Goal: Information Seeking & Learning: Learn about a topic

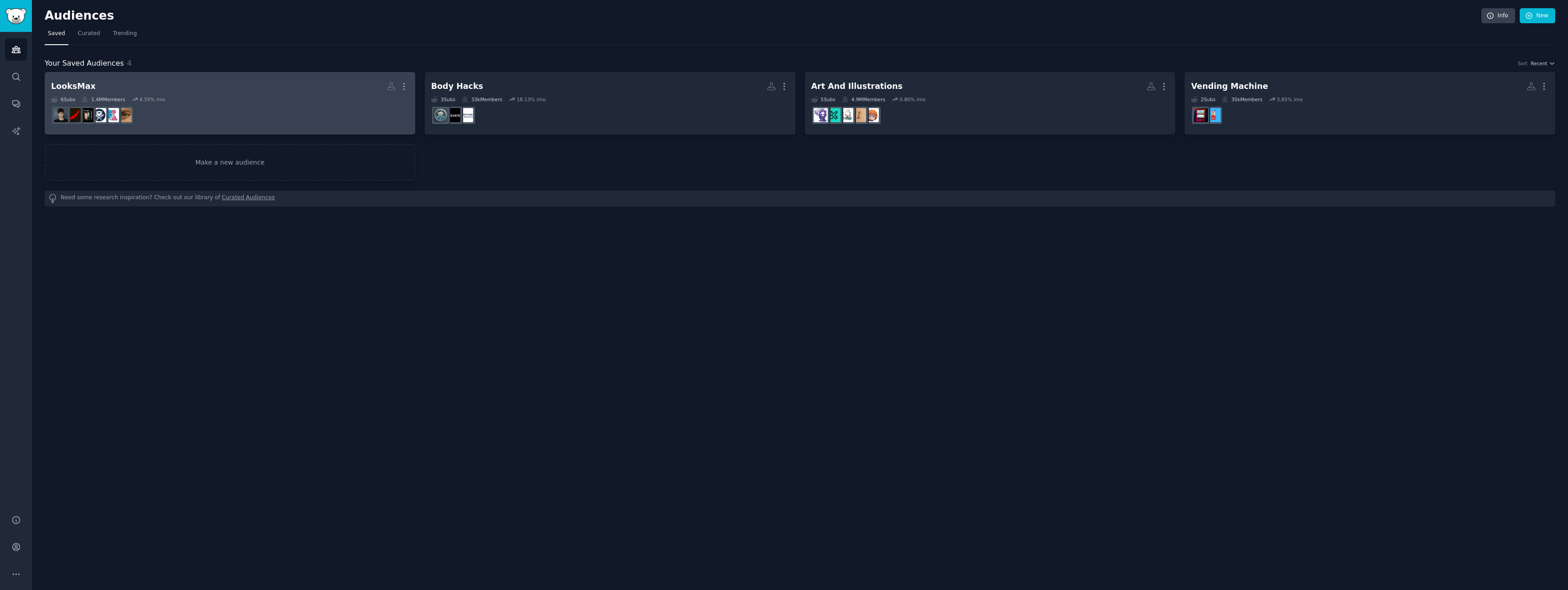
click at [215, 107] on dd at bounding box center [230, 115] width 358 height 26
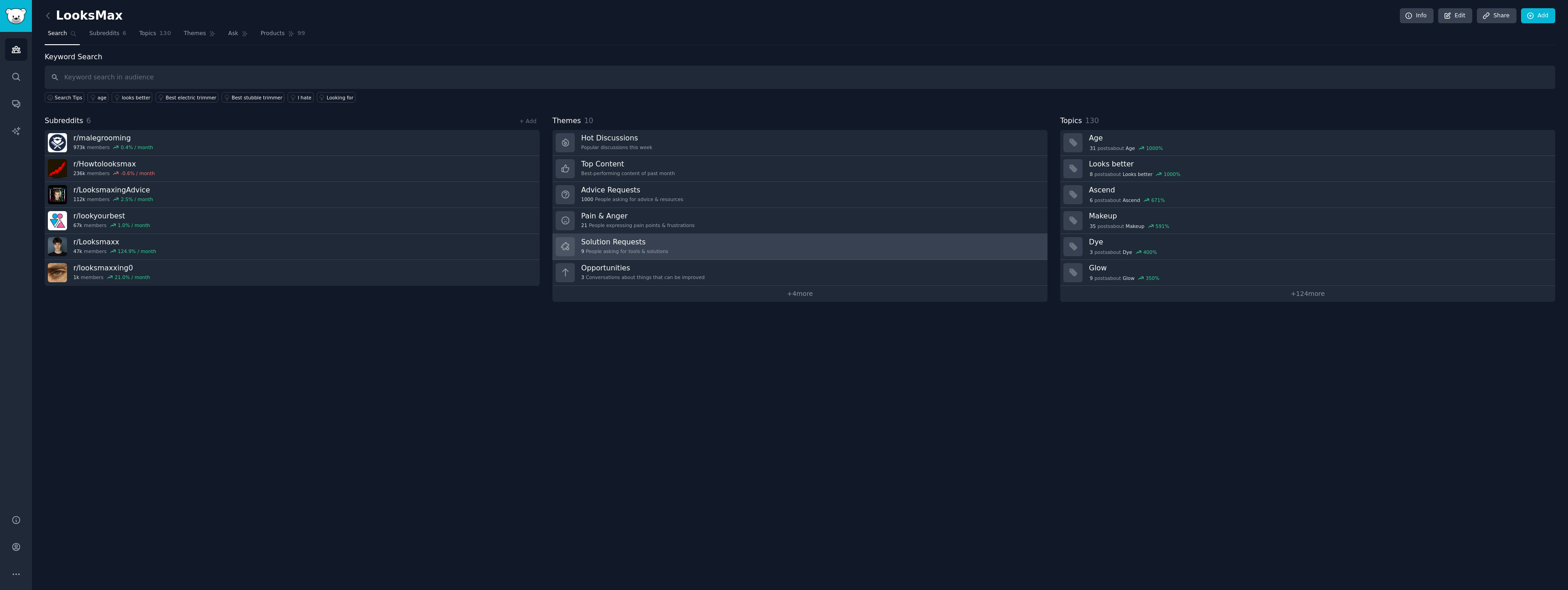
click at [690, 246] on link "Solution Requests 9 People asking for tools & solutions" at bounding box center [800, 247] width 495 height 26
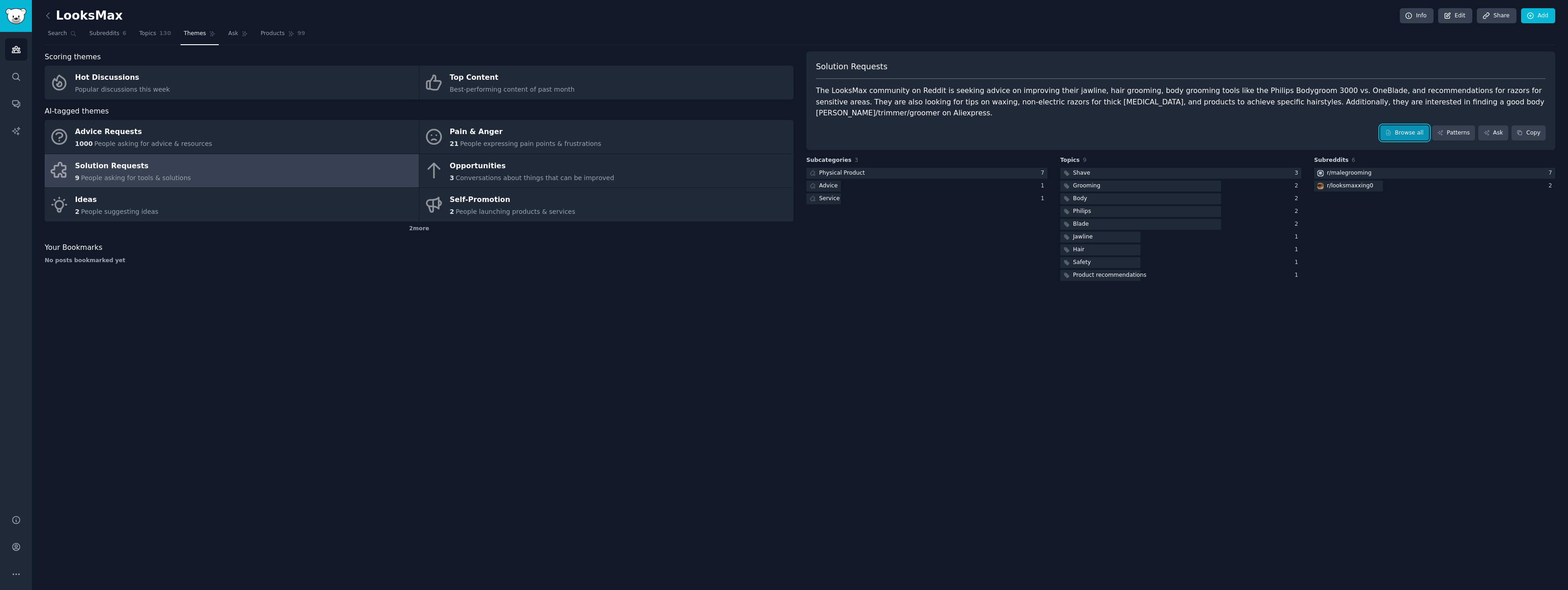
click at [1413, 125] on link "Browse all" at bounding box center [1404, 133] width 49 height 15
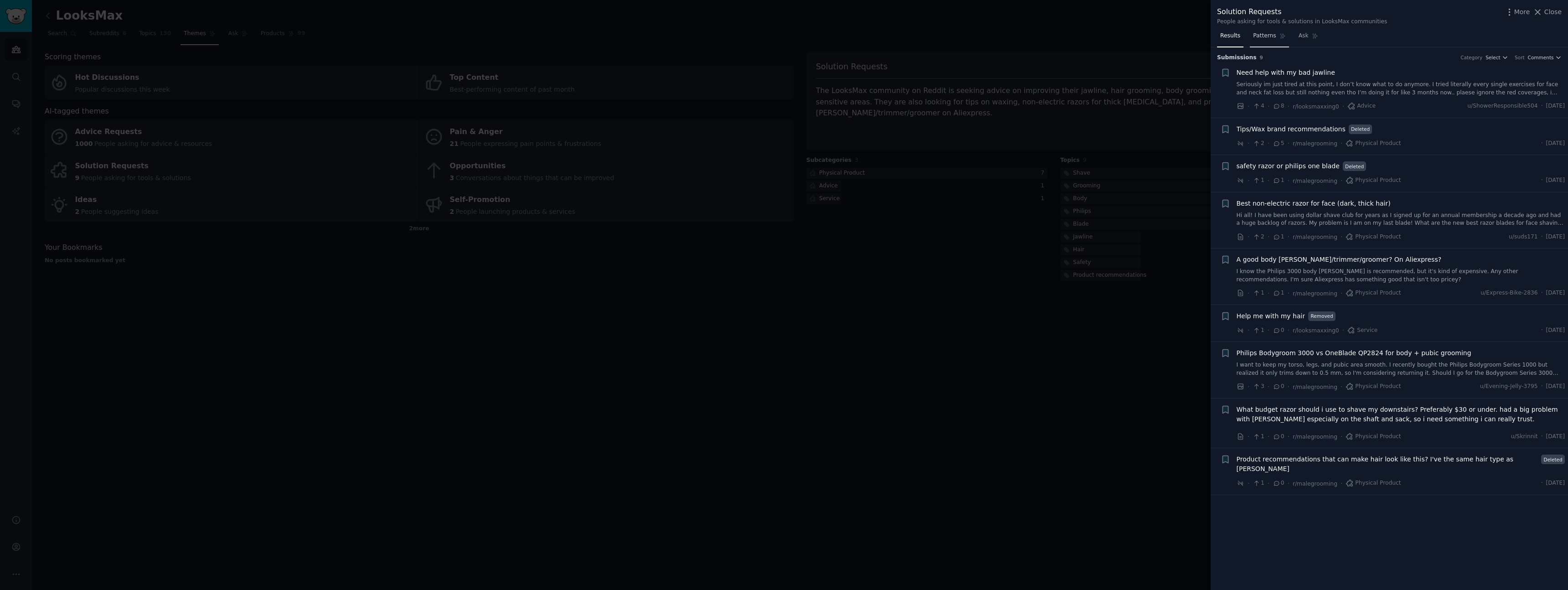
click at [1273, 37] on span "Patterns" at bounding box center [1264, 35] width 23 height 8
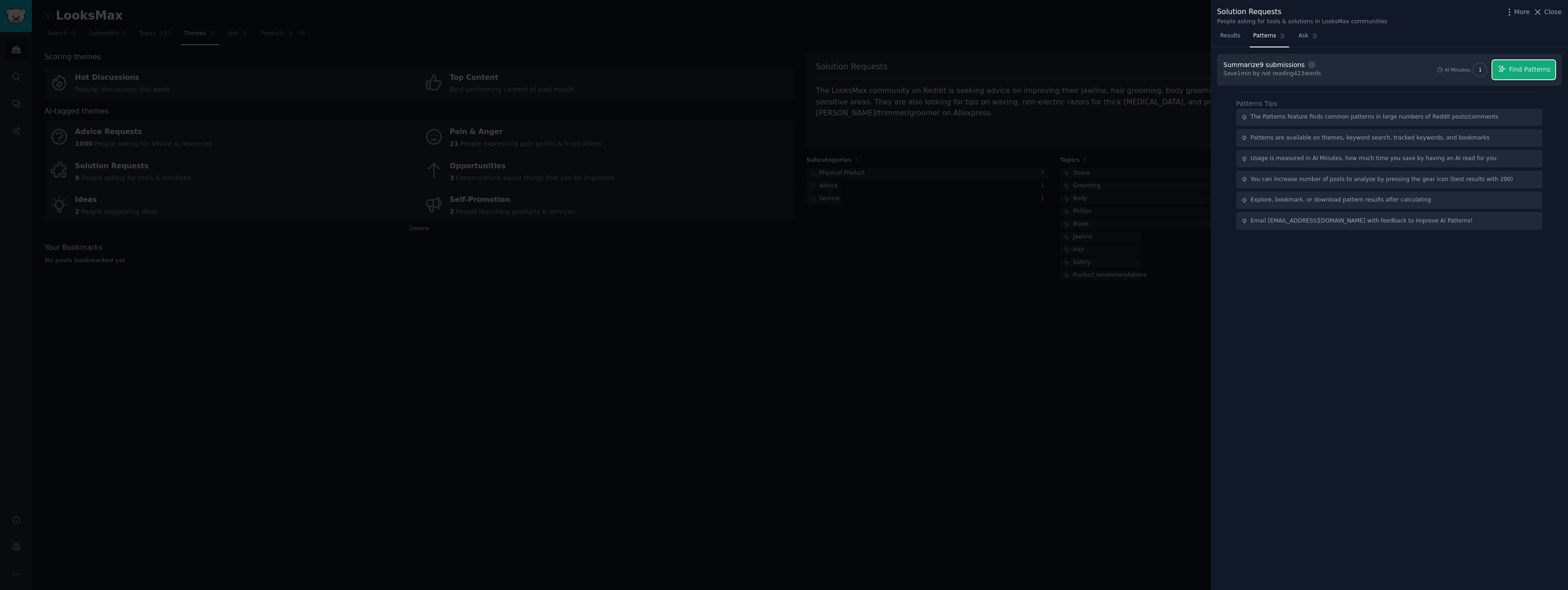
click at [1536, 72] on span "Find Patterns" at bounding box center [1530, 69] width 41 height 10
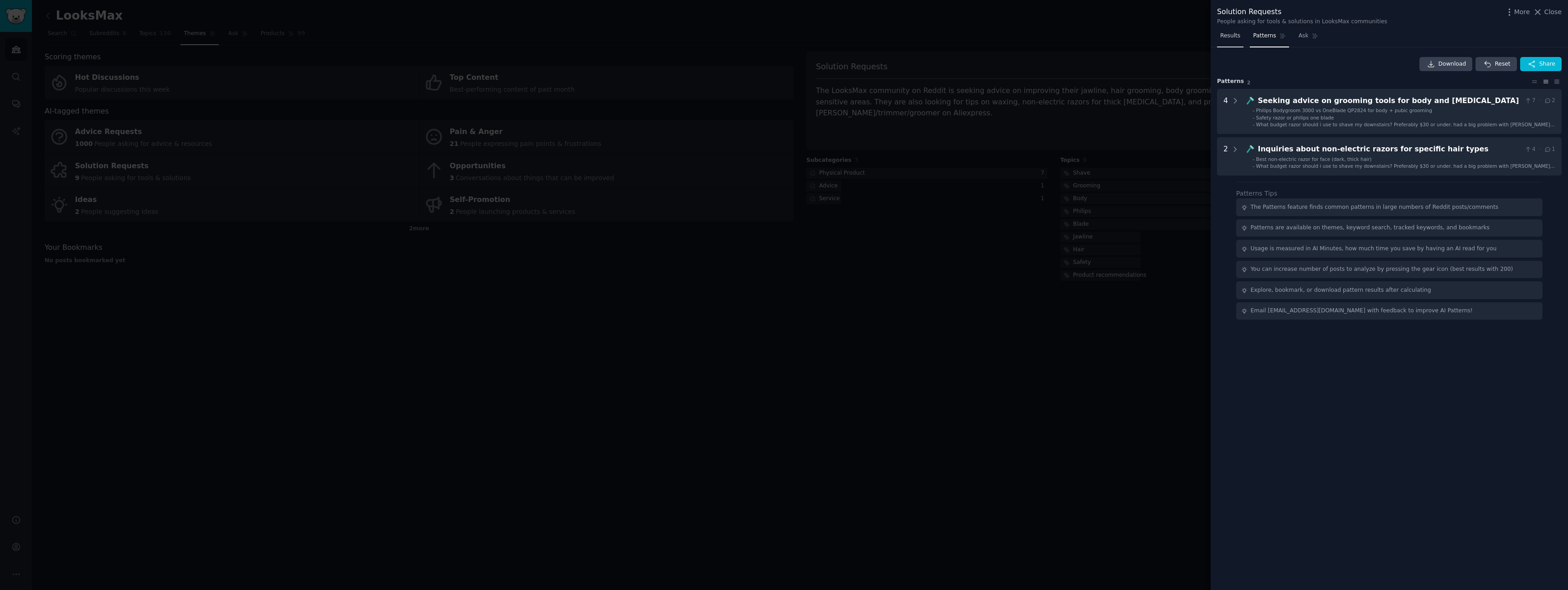
click at [1236, 35] on span "Results" at bounding box center [1230, 35] width 20 height 8
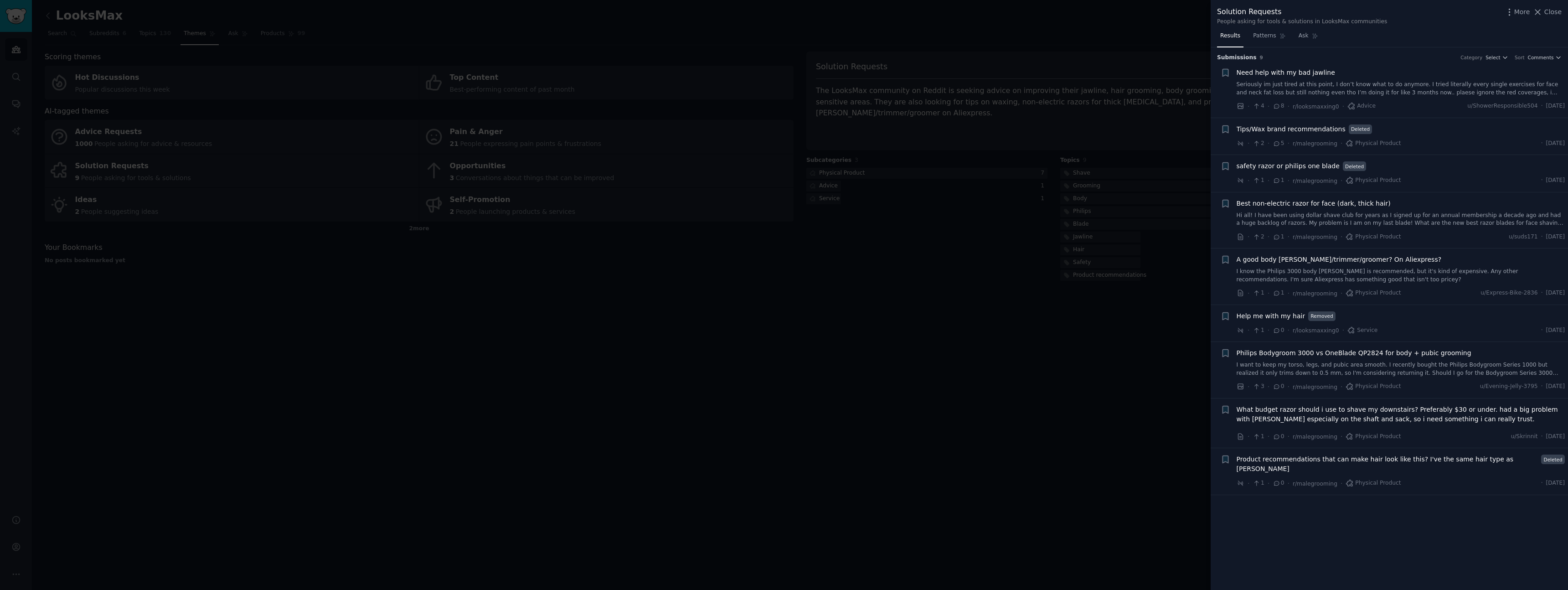
click at [1107, 370] on div at bounding box center [784, 295] width 1568 height 590
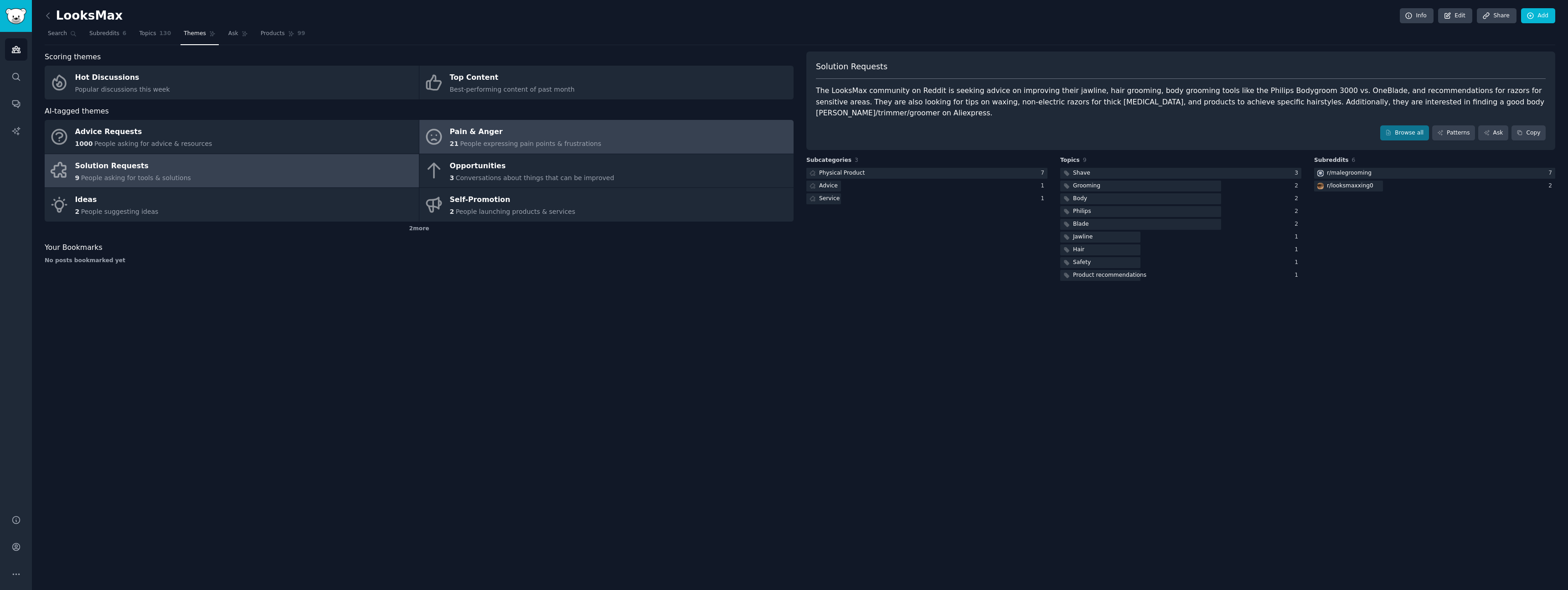
click at [494, 136] on div "Pain & Anger" at bounding box center [525, 132] width 152 height 15
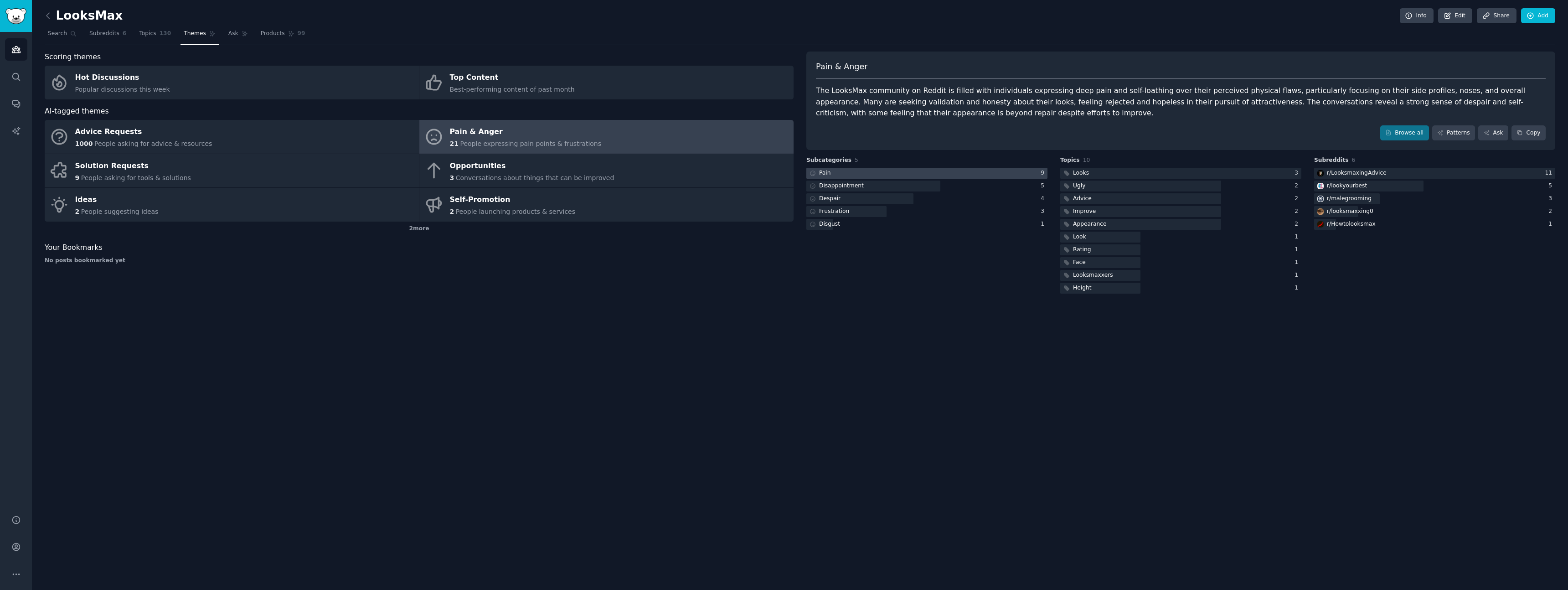
click at [863, 172] on div at bounding box center [927, 174] width 241 height 12
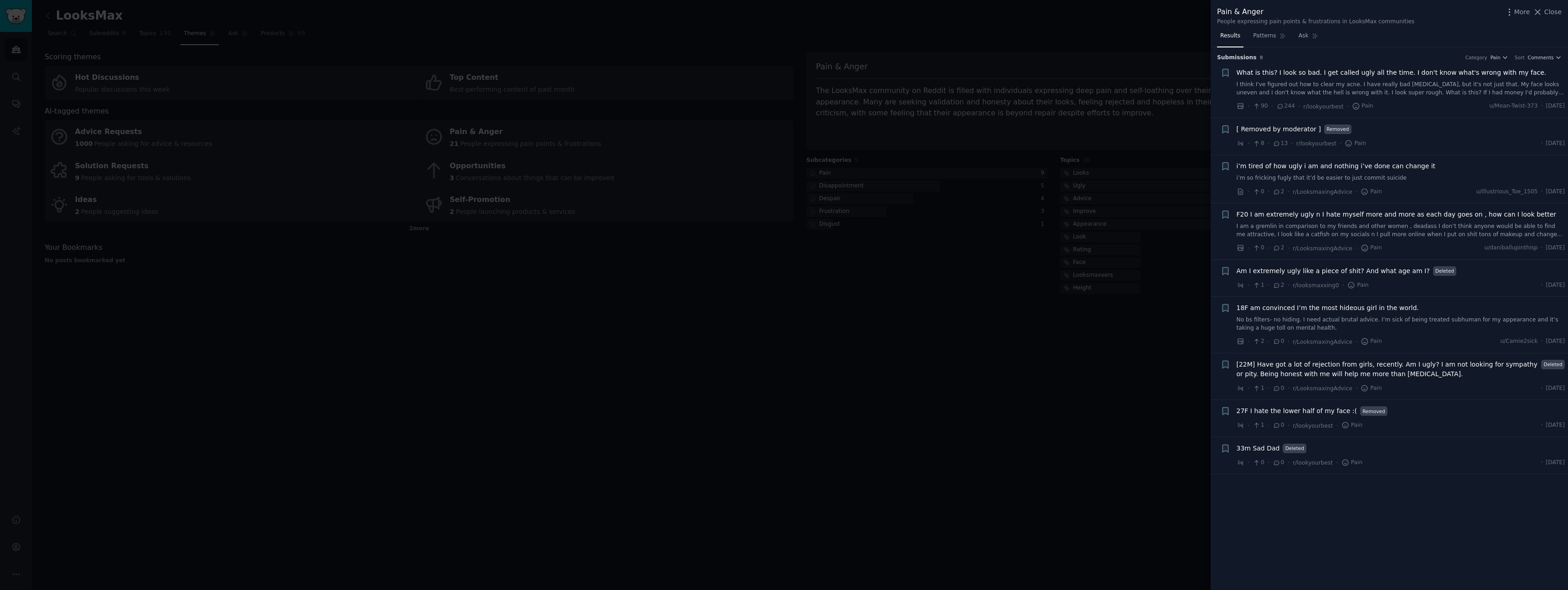
click at [1006, 283] on div at bounding box center [784, 295] width 1568 height 590
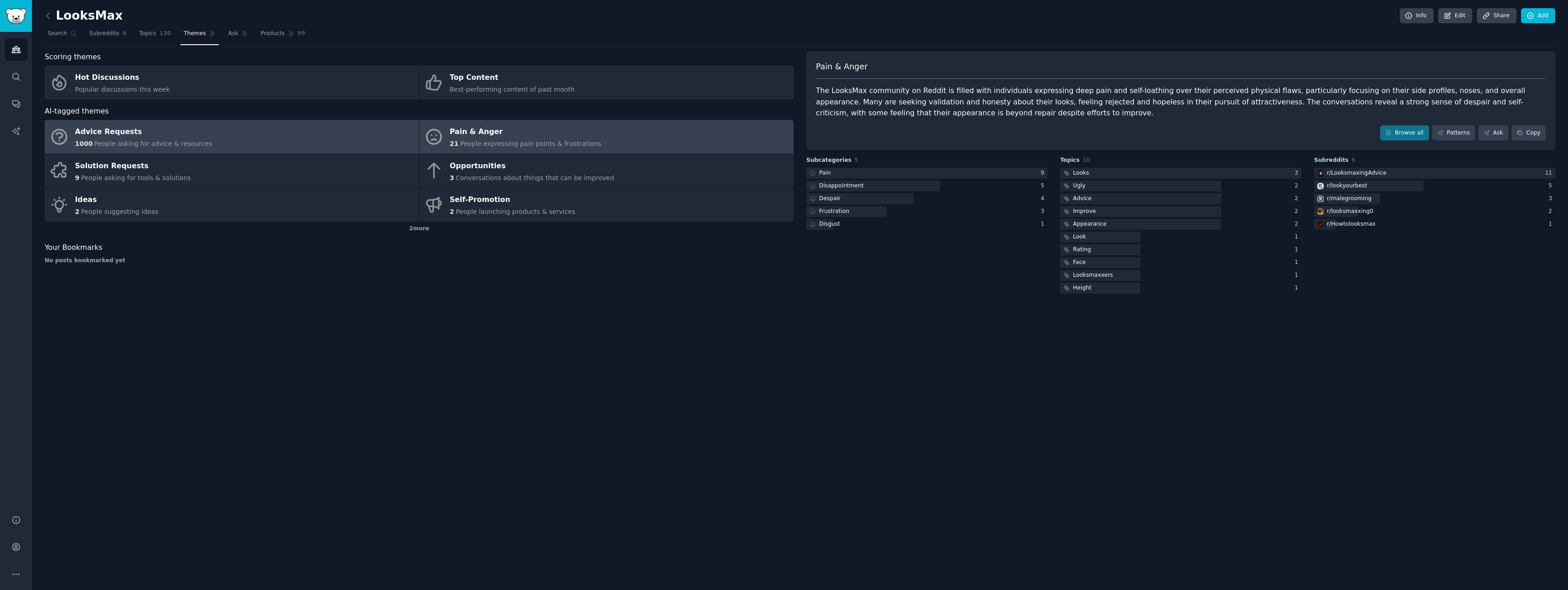
click at [179, 145] on span "People asking for advice & resources" at bounding box center [153, 144] width 117 height 7
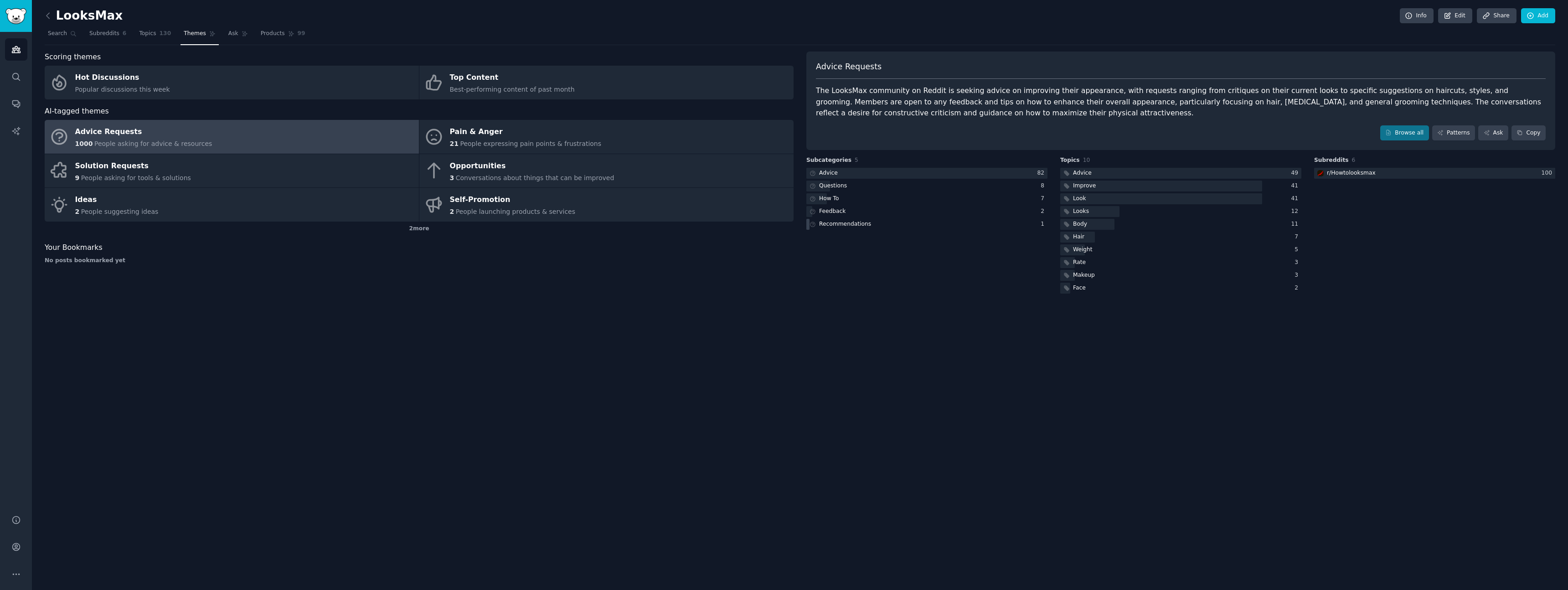
click at [846, 223] on div "Recommendations" at bounding box center [845, 224] width 52 height 8
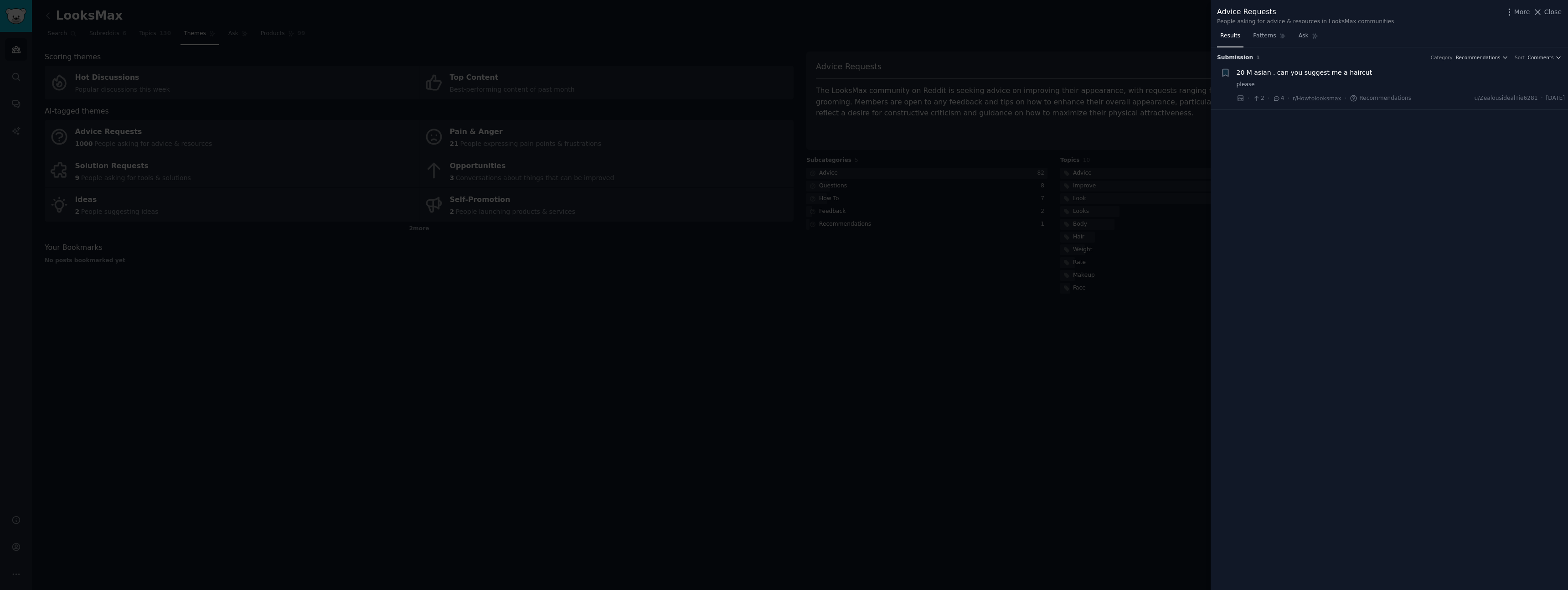
drag, startPoint x: 908, startPoint y: 242, endPoint x: 899, endPoint y: 239, distance: 9.5
click at [908, 242] on div at bounding box center [784, 295] width 1568 height 590
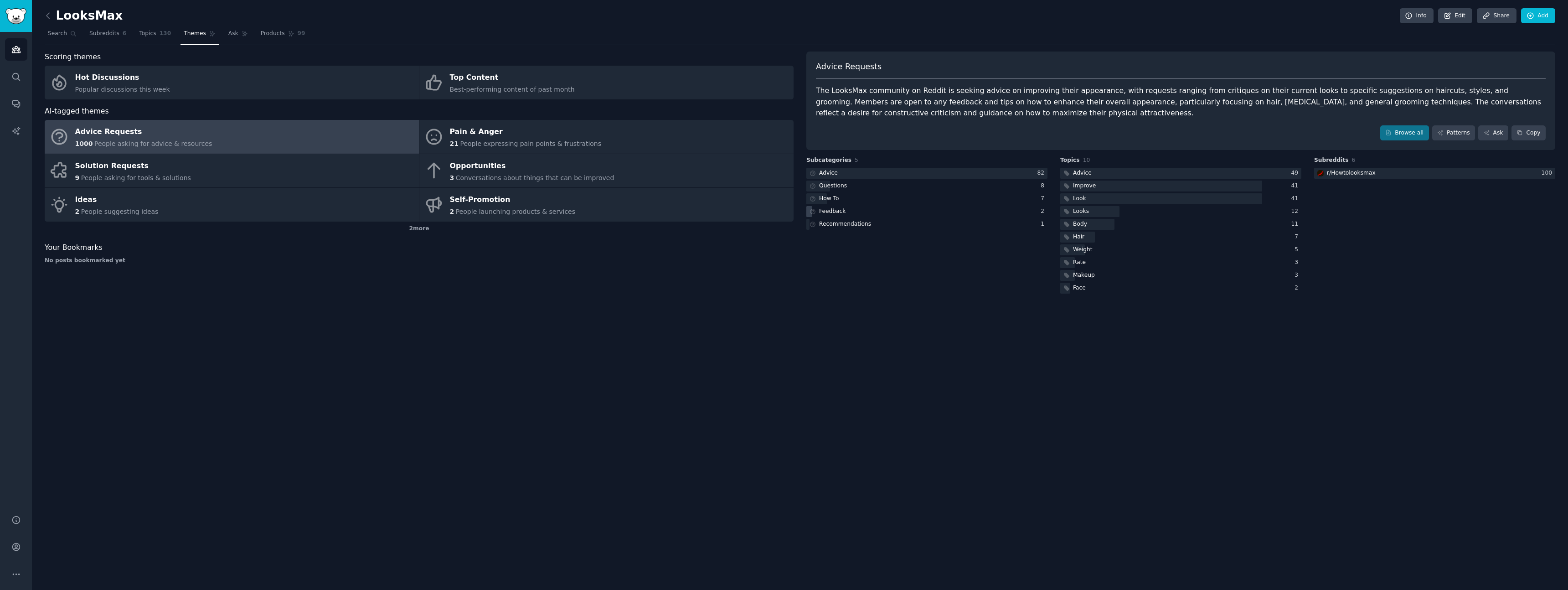
click at [830, 206] on div "Feedback" at bounding box center [827, 211] width 41 height 12
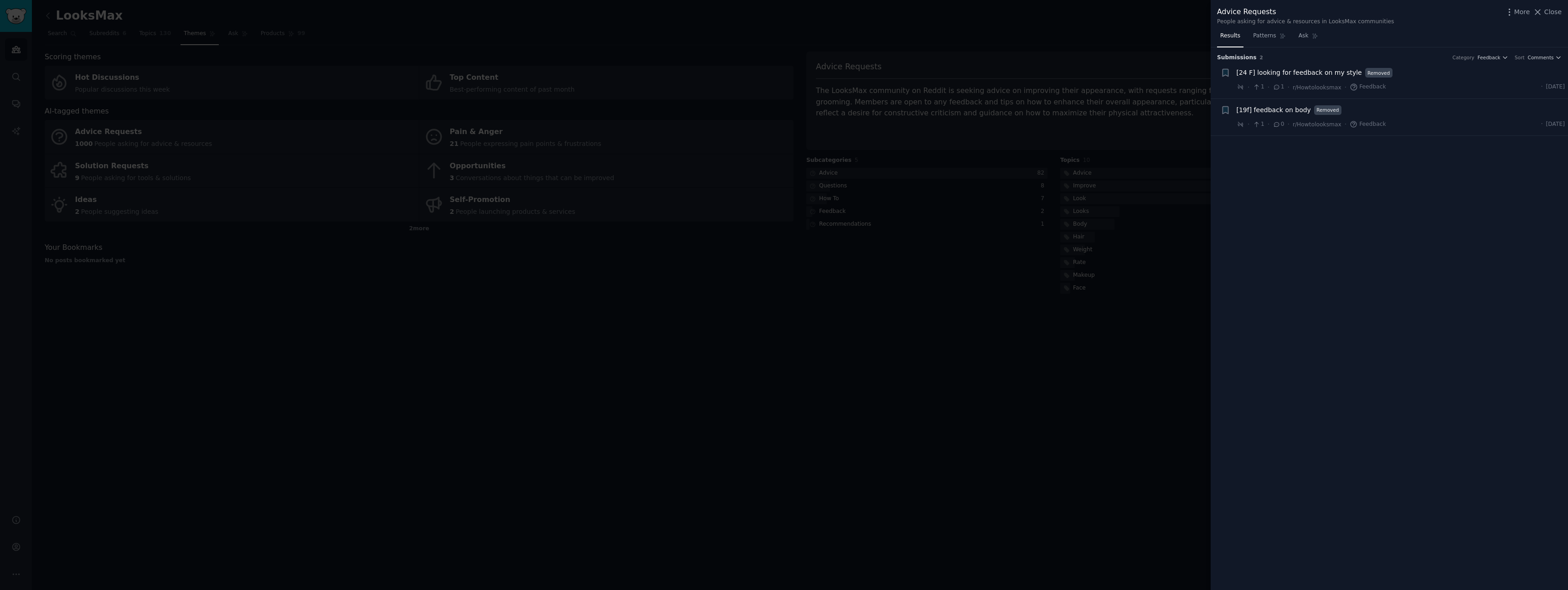
click at [935, 284] on div at bounding box center [784, 295] width 1568 height 590
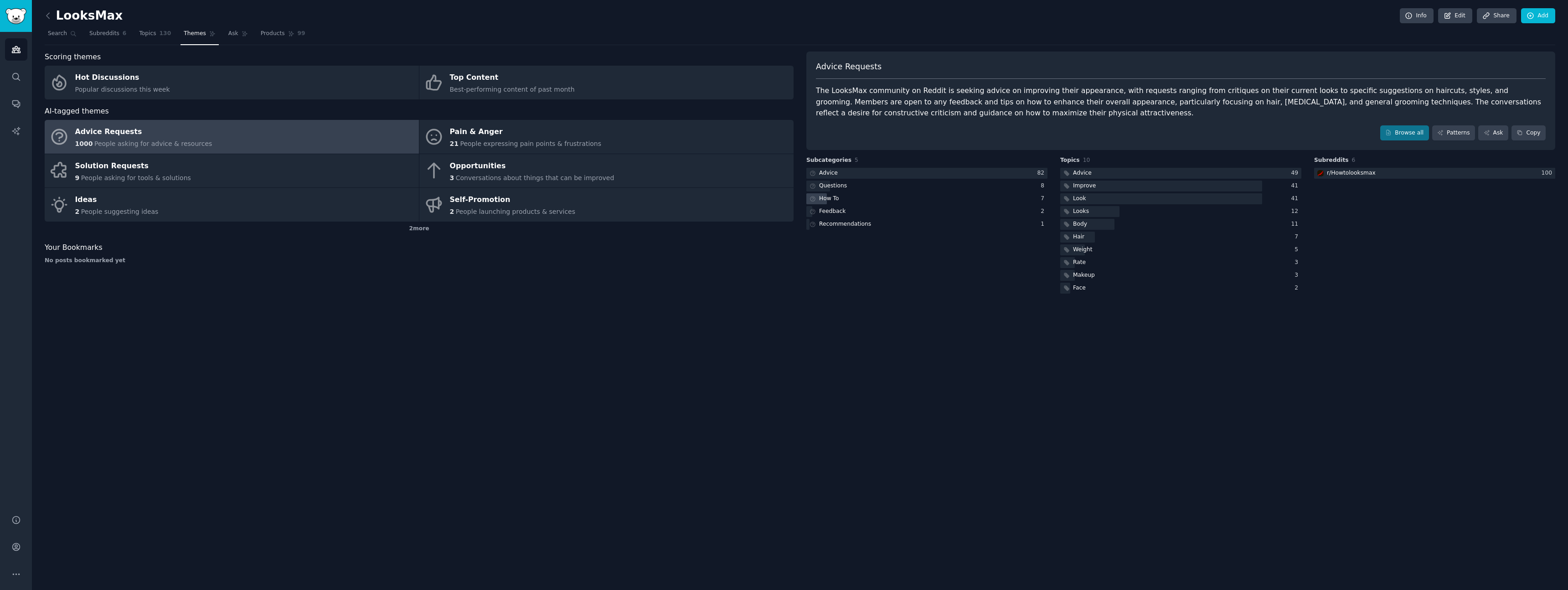
click at [832, 198] on div "How To" at bounding box center [829, 198] width 20 height 8
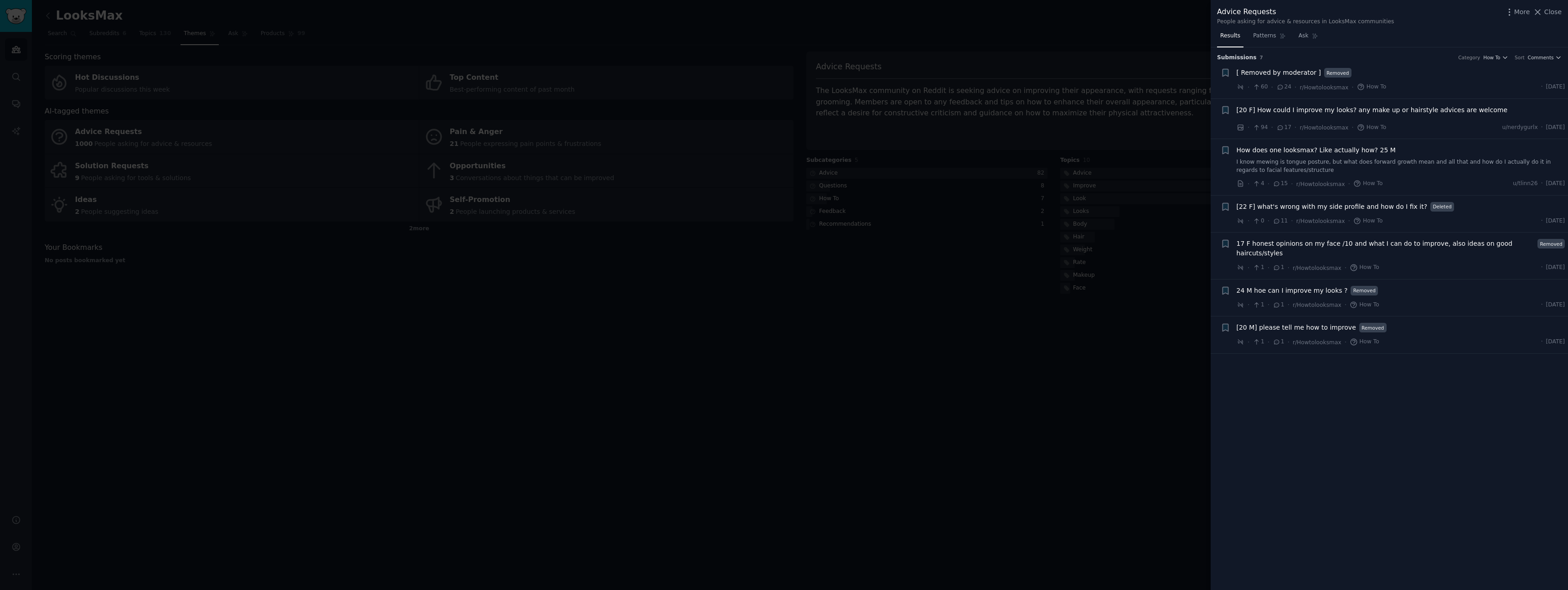
click at [1069, 188] on div at bounding box center [784, 295] width 1568 height 590
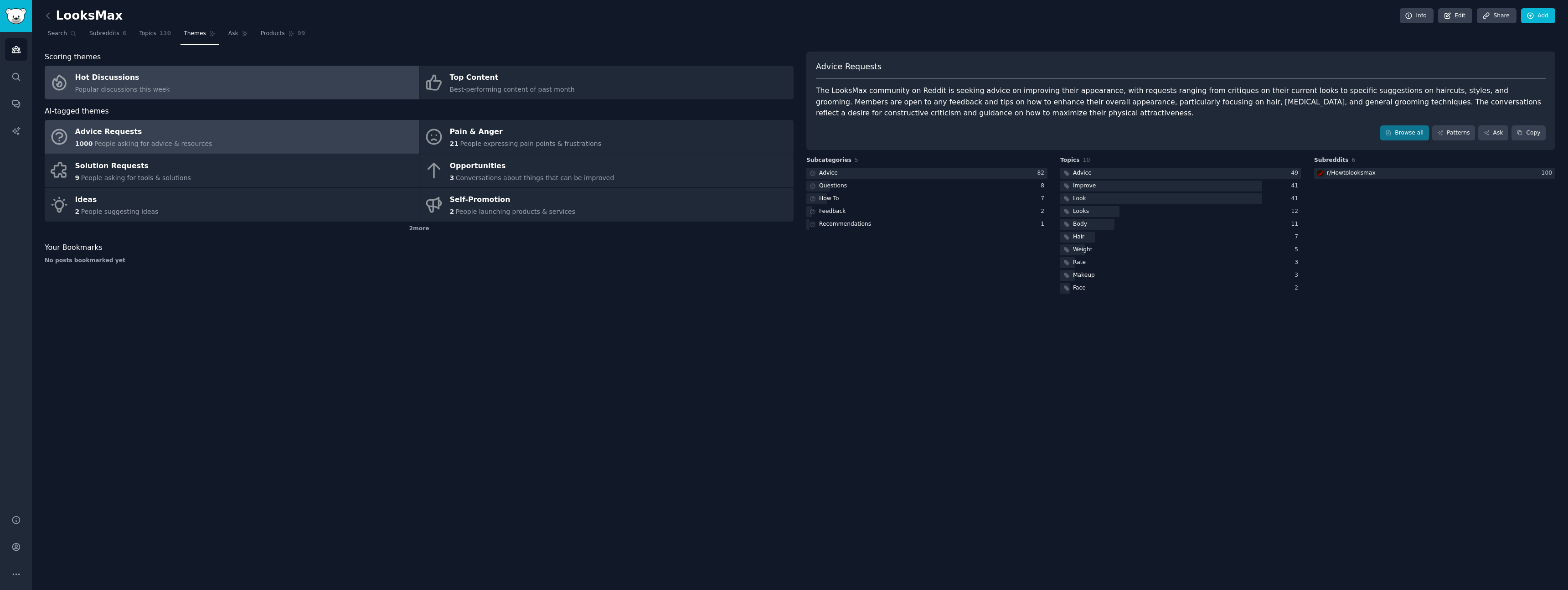
click at [262, 90] on link "Hot Discussions Popular discussions this week" at bounding box center [231, 82] width 374 height 33
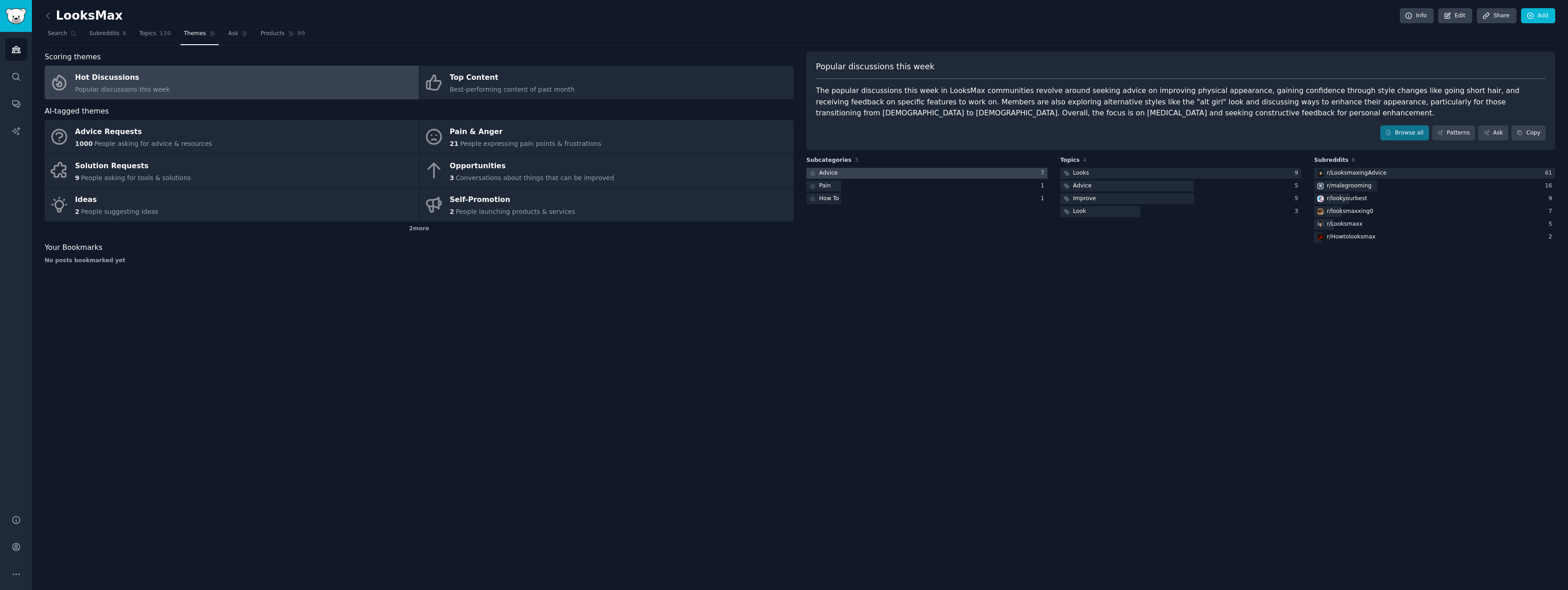
click at [846, 170] on div at bounding box center [927, 174] width 241 height 12
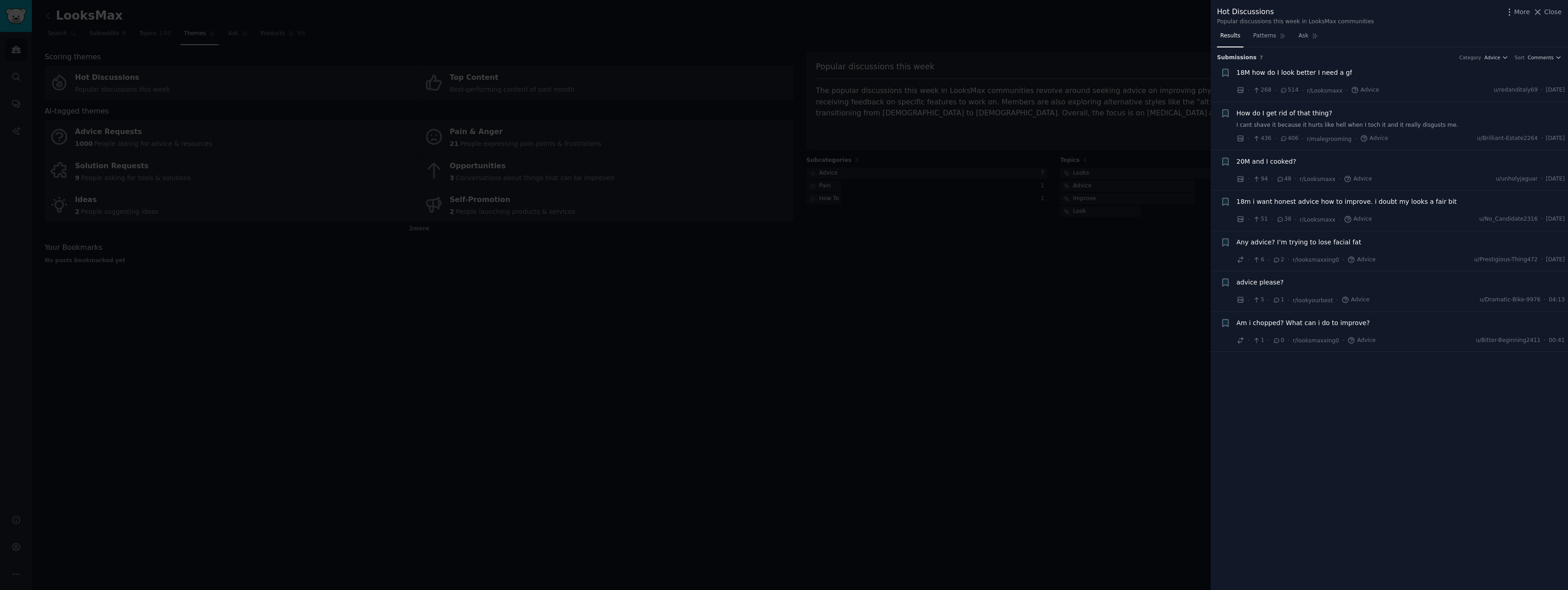
click at [964, 287] on div at bounding box center [784, 295] width 1568 height 590
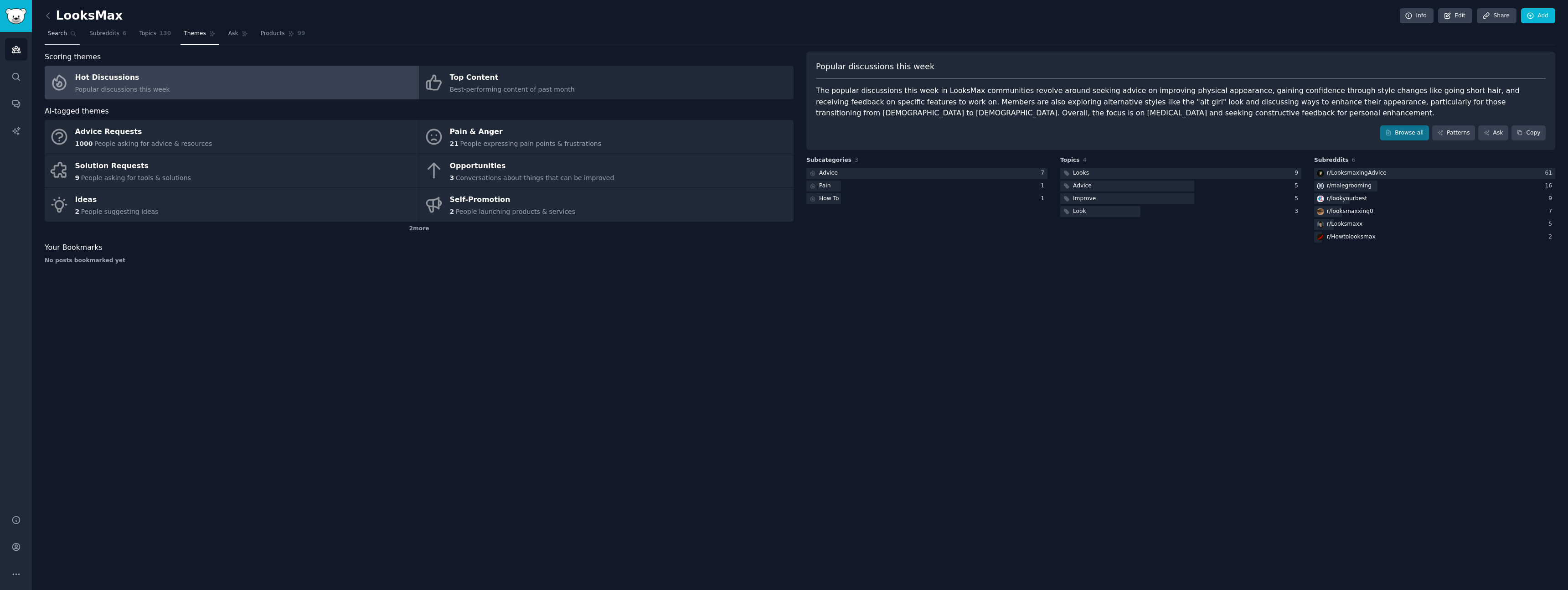
click at [55, 35] on span "Search" at bounding box center [57, 33] width 19 height 8
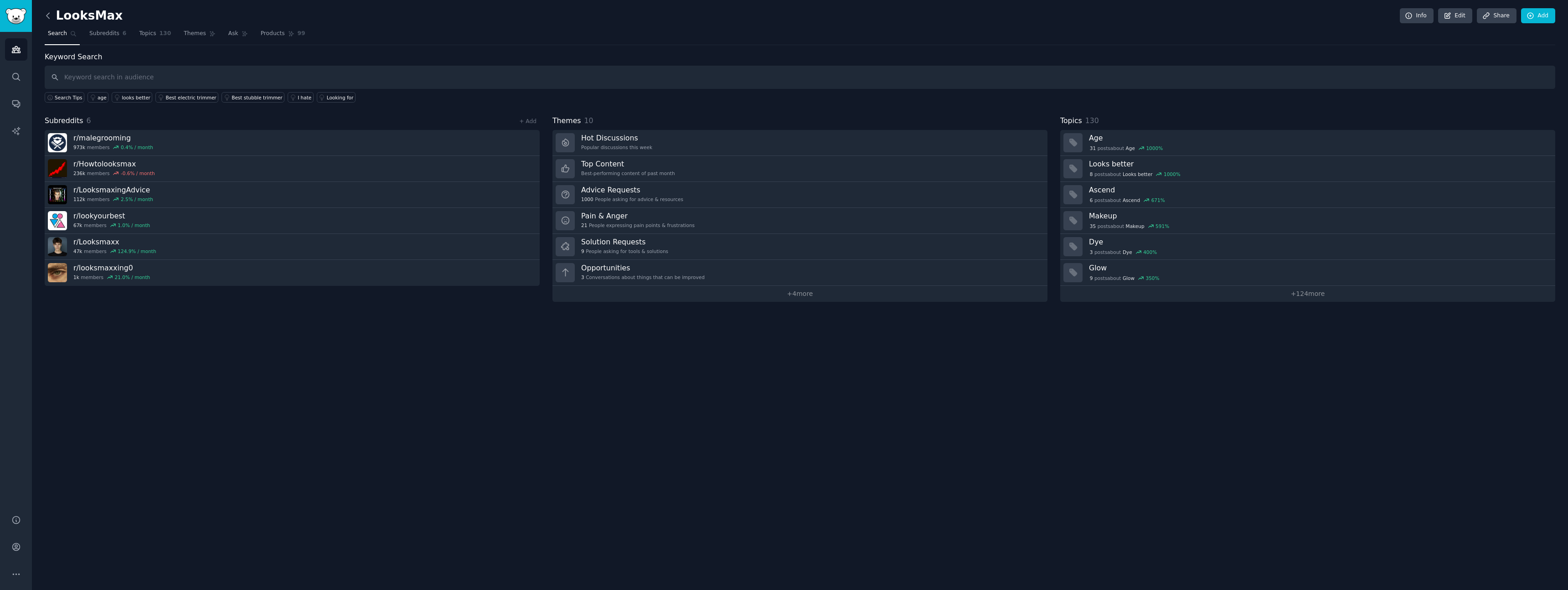
click at [46, 16] on icon at bounding box center [48, 16] width 10 height 10
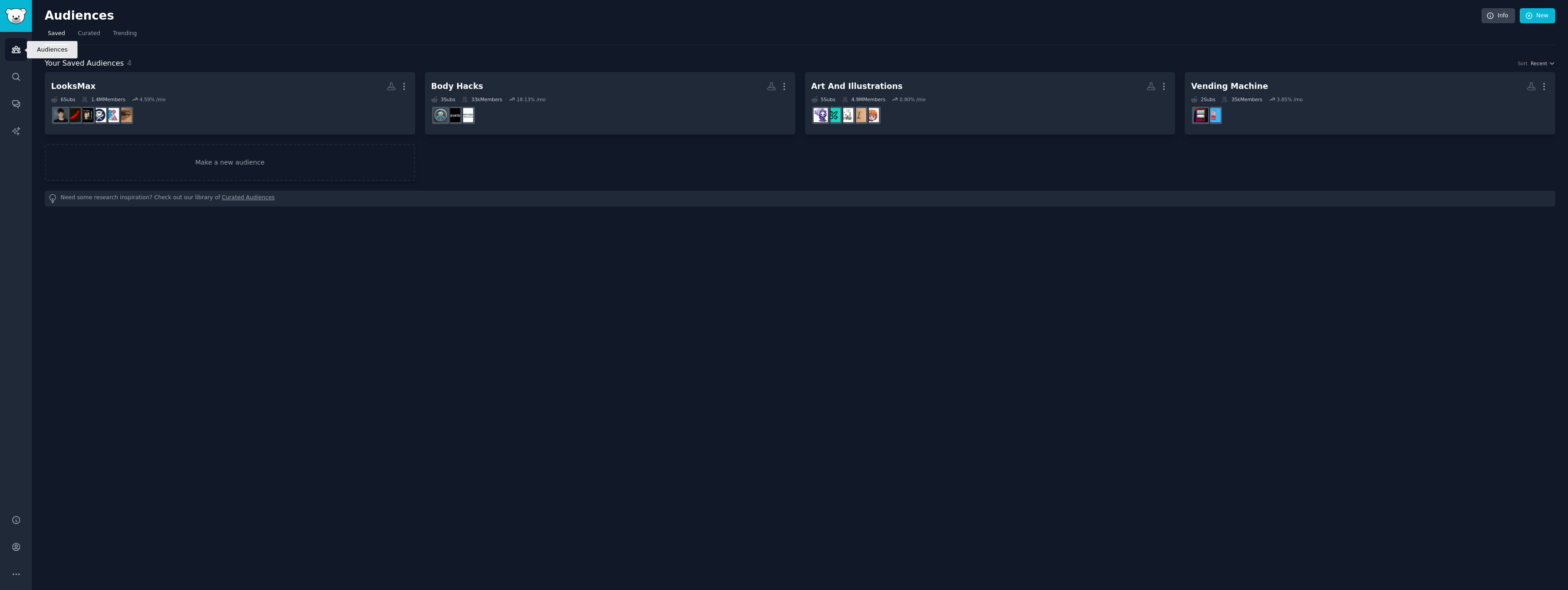
click at [14, 54] on icon "Sidebar" at bounding box center [16, 49] width 10 height 10
click at [21, 25] on link "Sidebar" at bounding box center [16, 16] width 32 height 32
click at [12, 18] on img "Sidebar" at bounding box center [16, 16] width 21 height 16
click at [15, 15] on img "Sidebar" at bounding box center [16, 16] width 21 height 16
click at [127, 36] on span "Trending" at bounding box center [125, 33] width 24 height 8
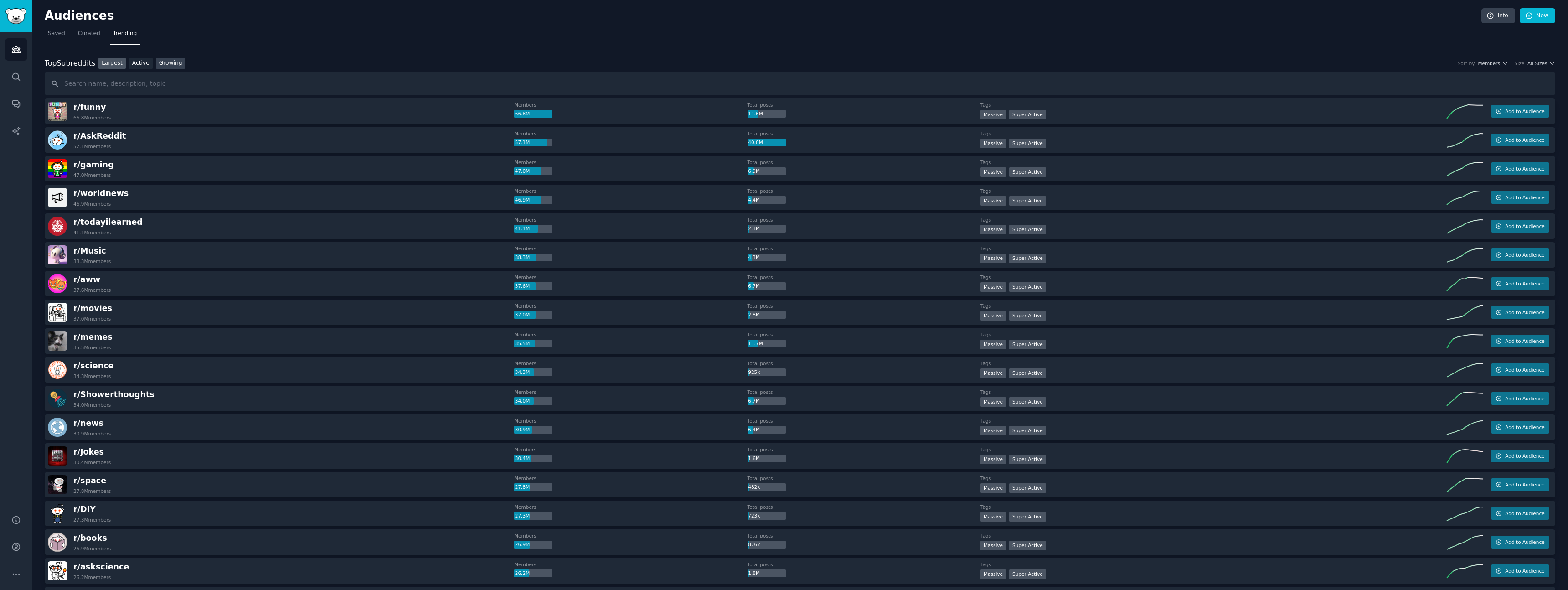
click at [177, 66] on link "Growing" at bounding box center [170, 63] width 30 height 12
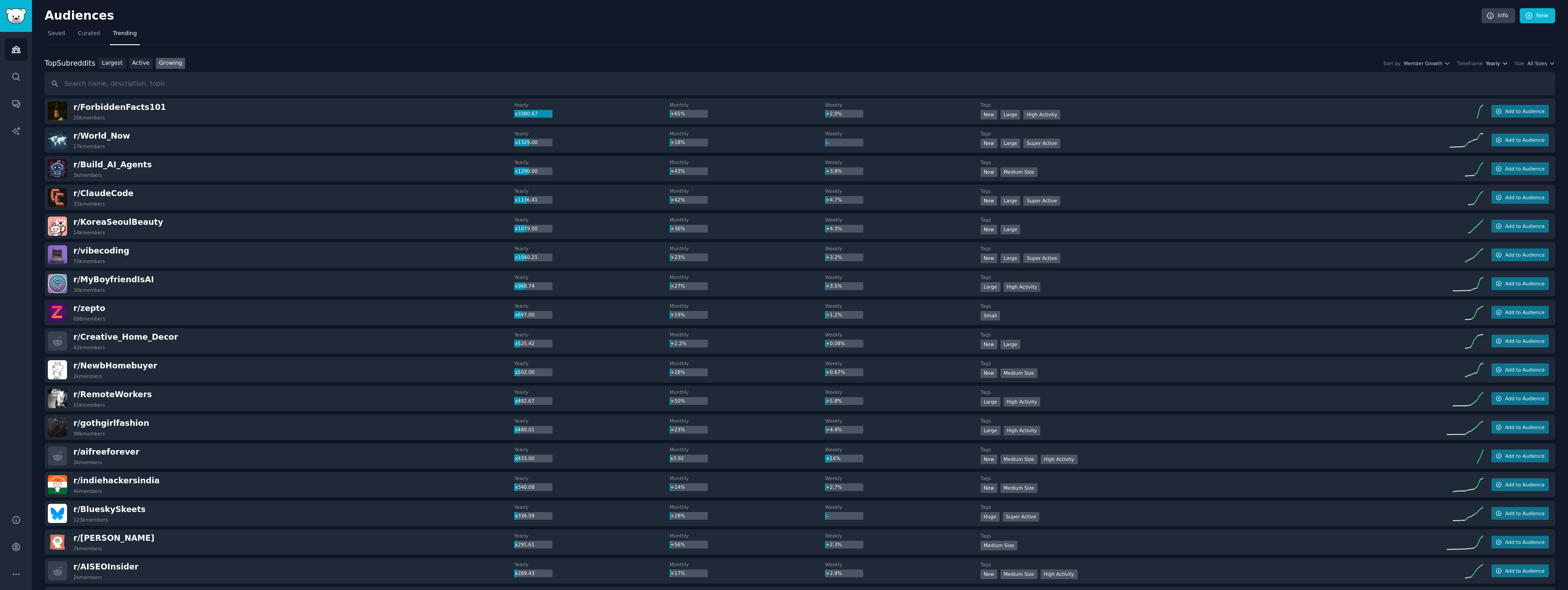
click at [1493, 66] on span "Yearly" at bounding box center [1493, 63] width 14 height 6
click at [1464, 100] on div "Monthly" at bounding box center [1462, 97] width 85 height 16
click at [1412, 65] on span "Member Growth" at bounding box center [1418, 63] width 39 height 6
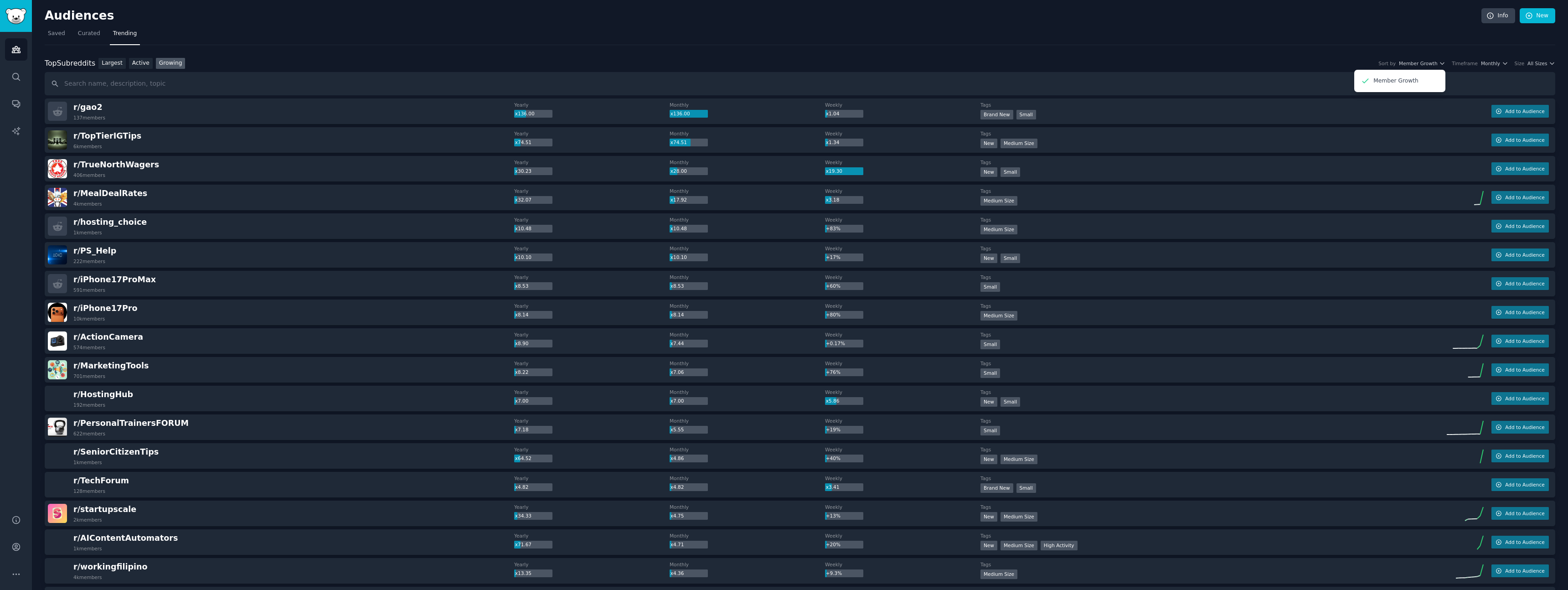
drag, startPoint x: 1399, startPoint y: 45, endPoint x: 1495, endPoint y: 51, distance: 96.2
click at [1544, 63] on span "All Sizes" at bounding box center [1537, 63] width 19 height 6
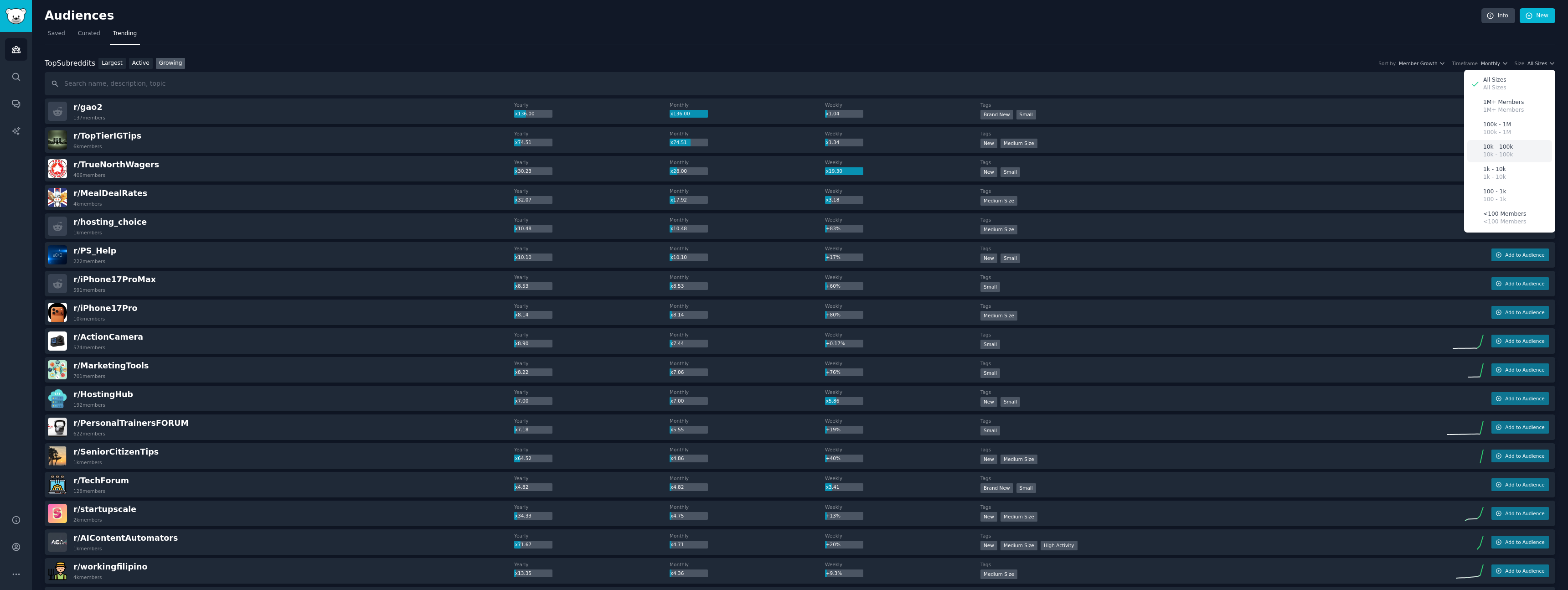
click at [1517, 149] on div "10k - 100k 10k - 100k" at bounding box center [1510, 151] width 85 height 23
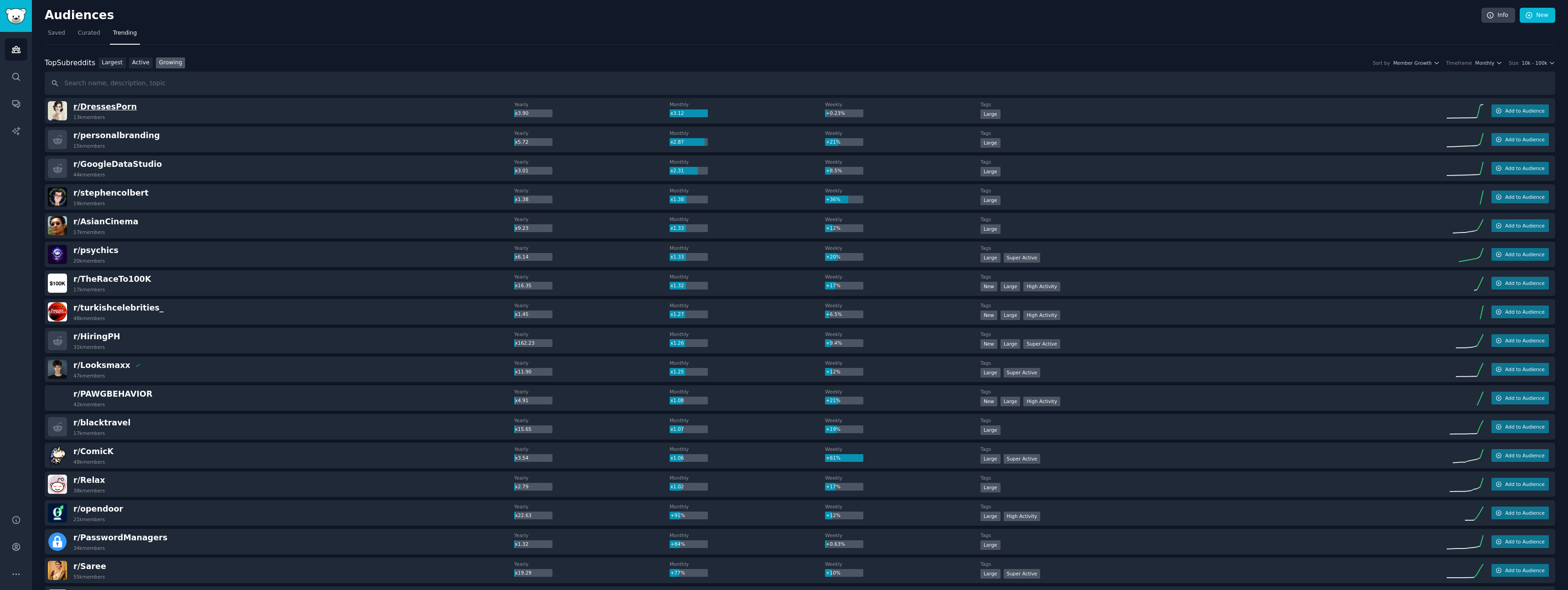
scroll to position [1, 0]
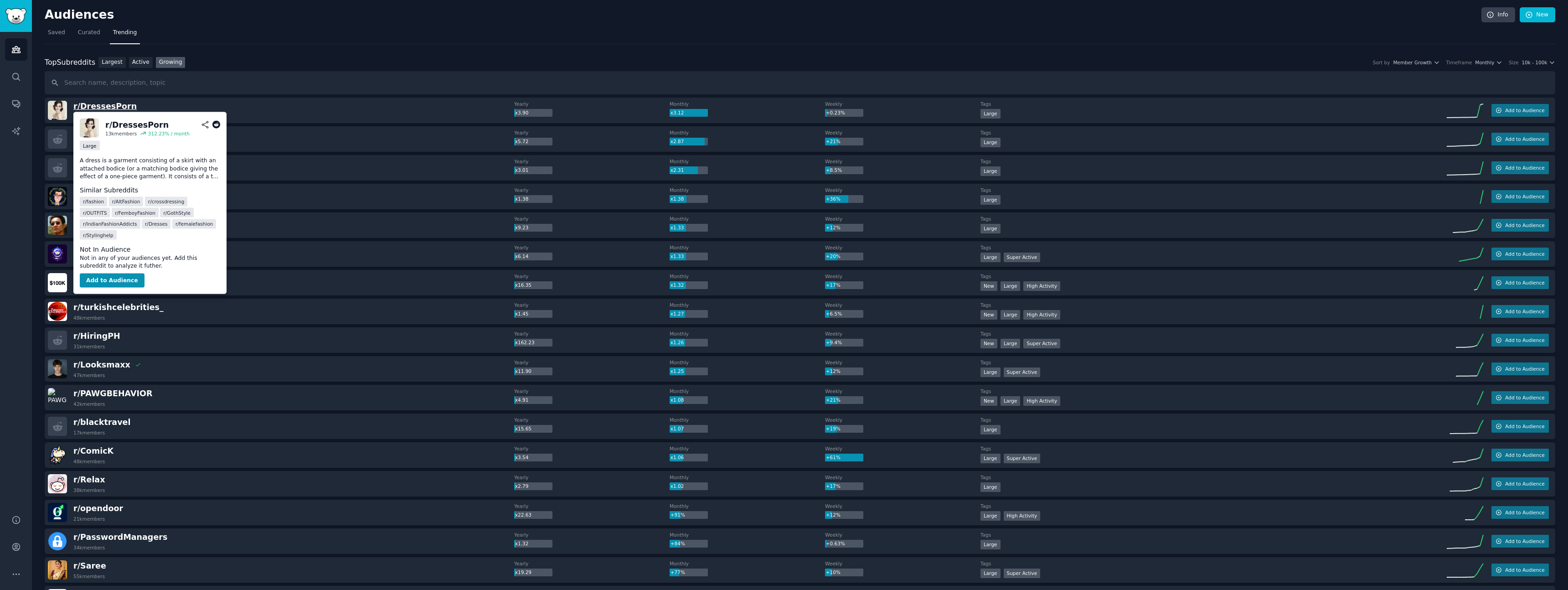
click at [103, 104] on span "r/ DressesPorn" at bounding box center [105, 106] width 63 height 9
click at [99, 107] on span "r/ DressesPorn" at bounding box center [105, 106] width 63 height 9
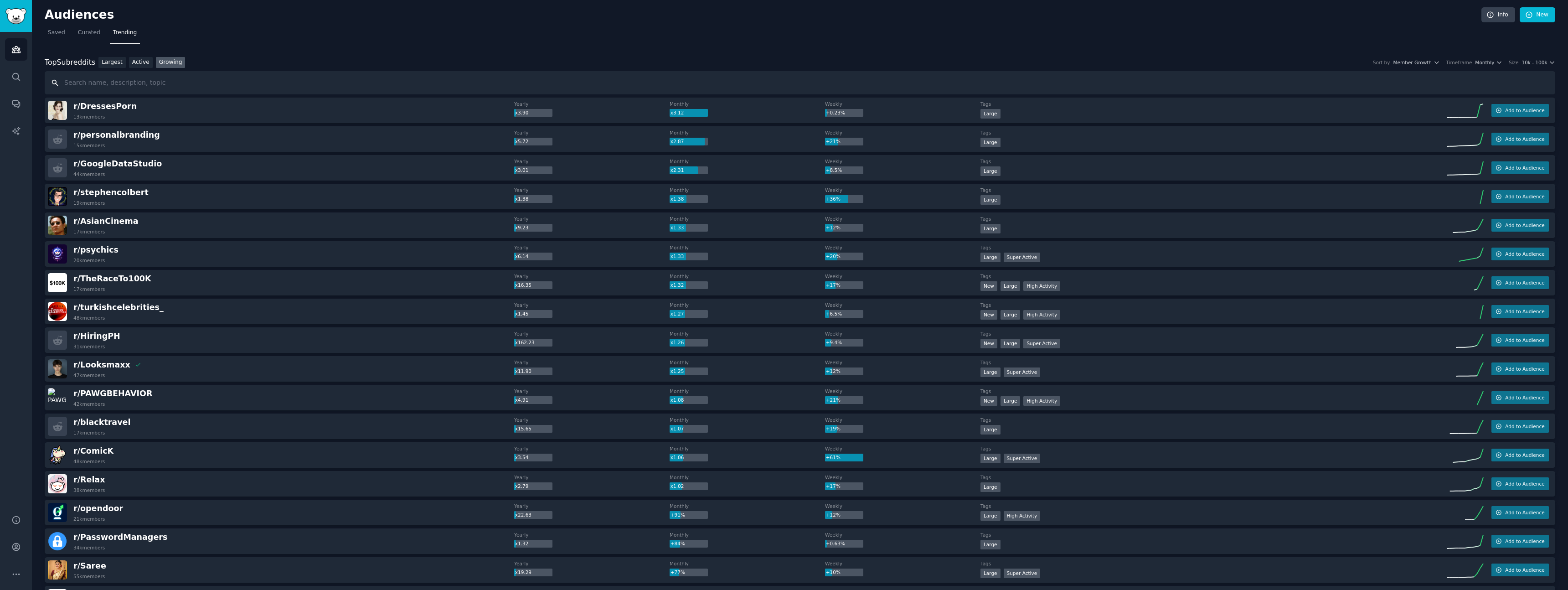
click at [341, 77] on input "text" at bounding box center [800, 83] width 1511 height 23
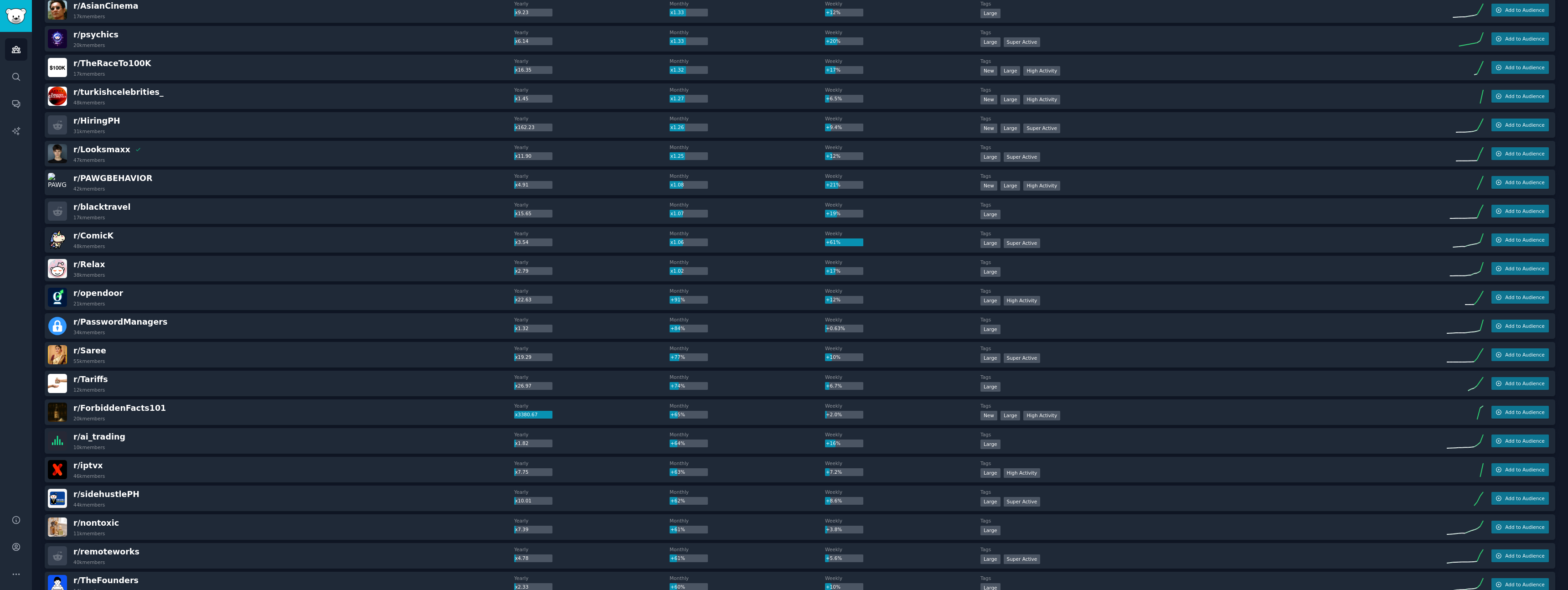
scroll to position [218, 0]
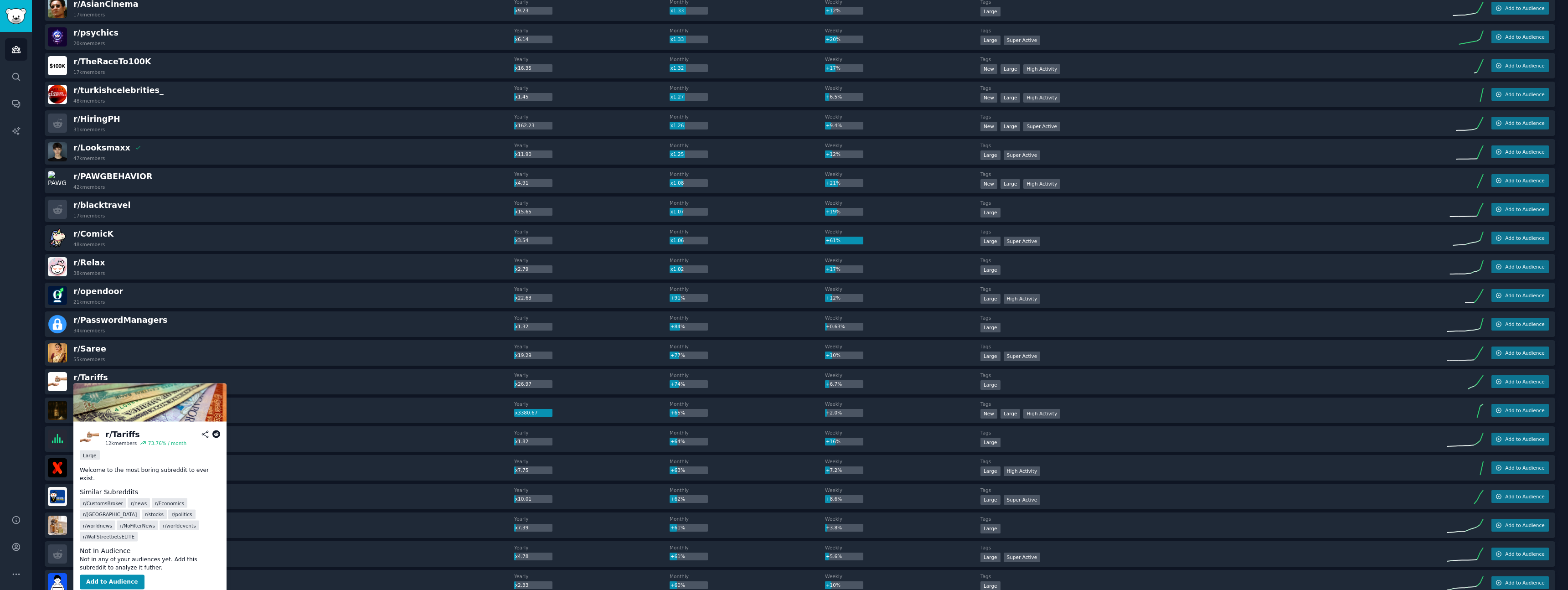
click at [83, 378] on span "r/ Tariffs" at bounding box center [91, 378] width 35 height 9
click at [80, 377] on span "r/ Tariffs" at bounding box center [91, 378] width 35 height 9
click at [99, 376] on span "r/ Tariffs" at bounding box center [91, 378] width 35 height 9
click at [94, 378] on span "r/ Tariffs" at bounding box center [91, 378] width 35 height 9
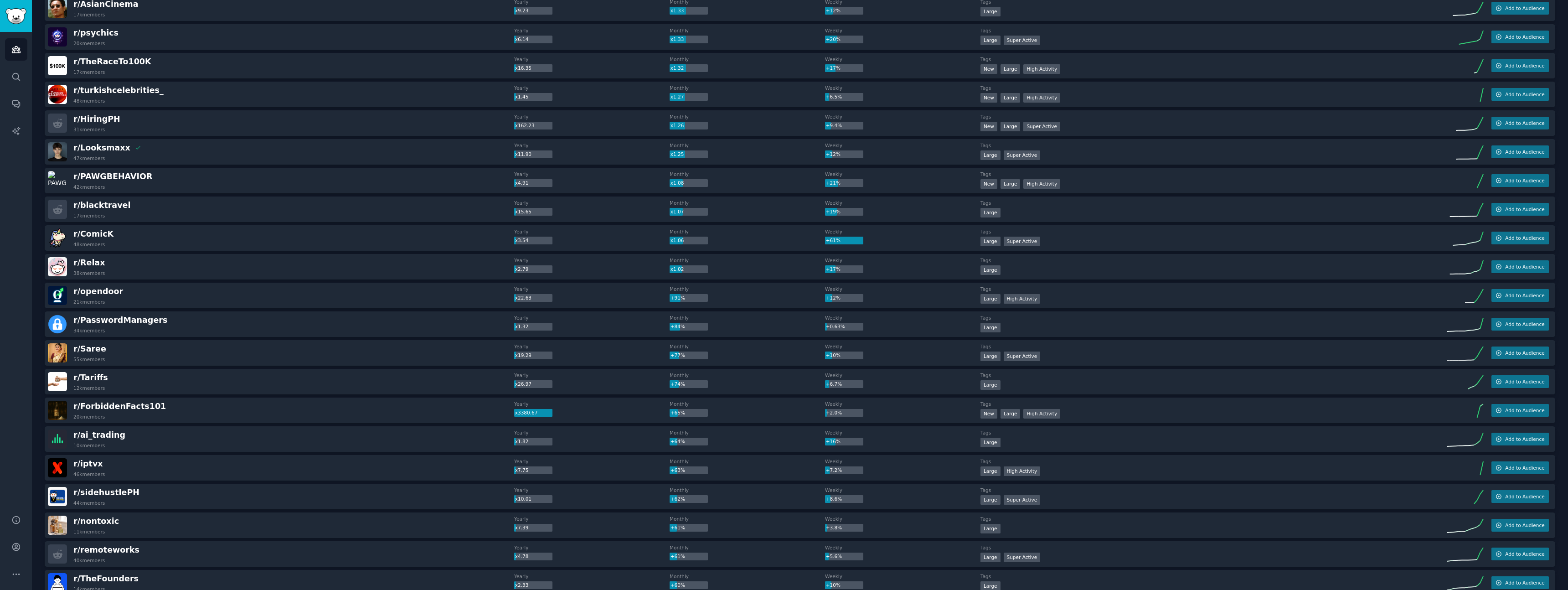
click at [85, 380] on span "r/ Tariffs" at bounding box center [91, 378] width 35 height 9
click at [57, 390] on img at bounding box center [57, 381] width 19 height 19
click at [61, 382] on img at bounding box center [57, 381] width 19 height 19
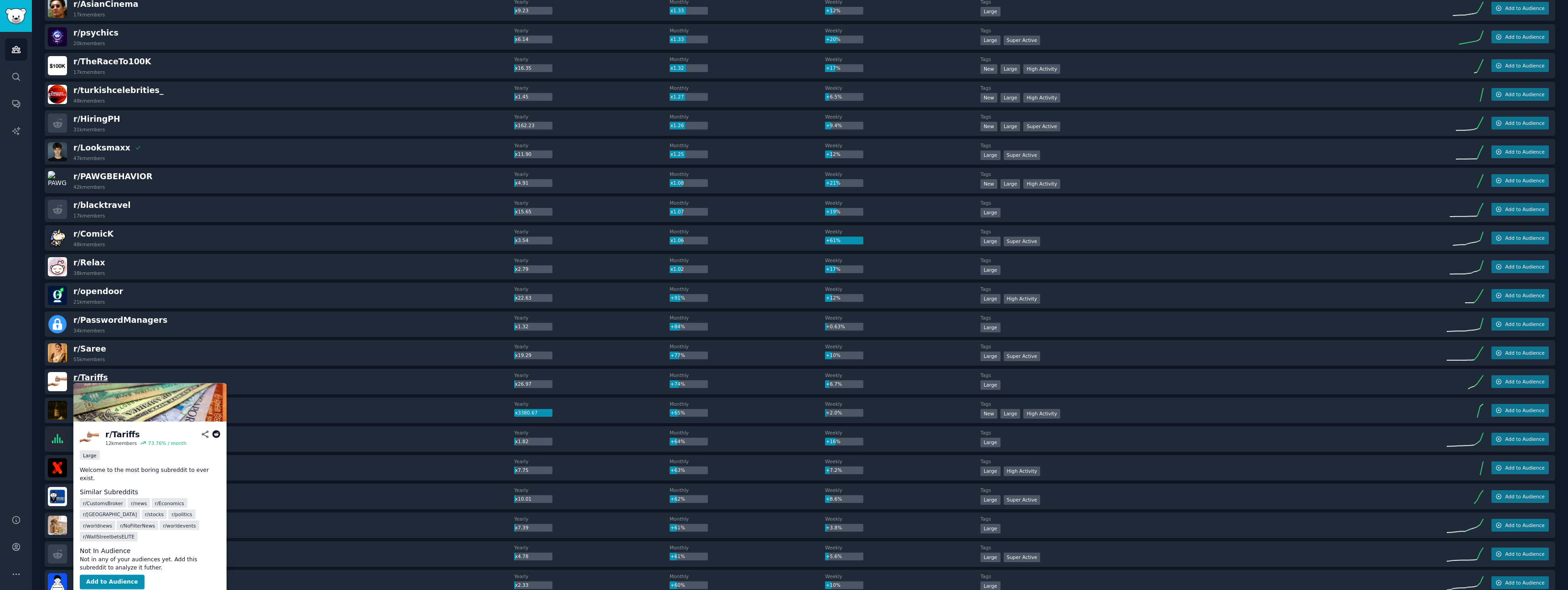
click at [92, 378] on span "r/ Tariffs" at bounding box center [91, 378] width 35 height 9
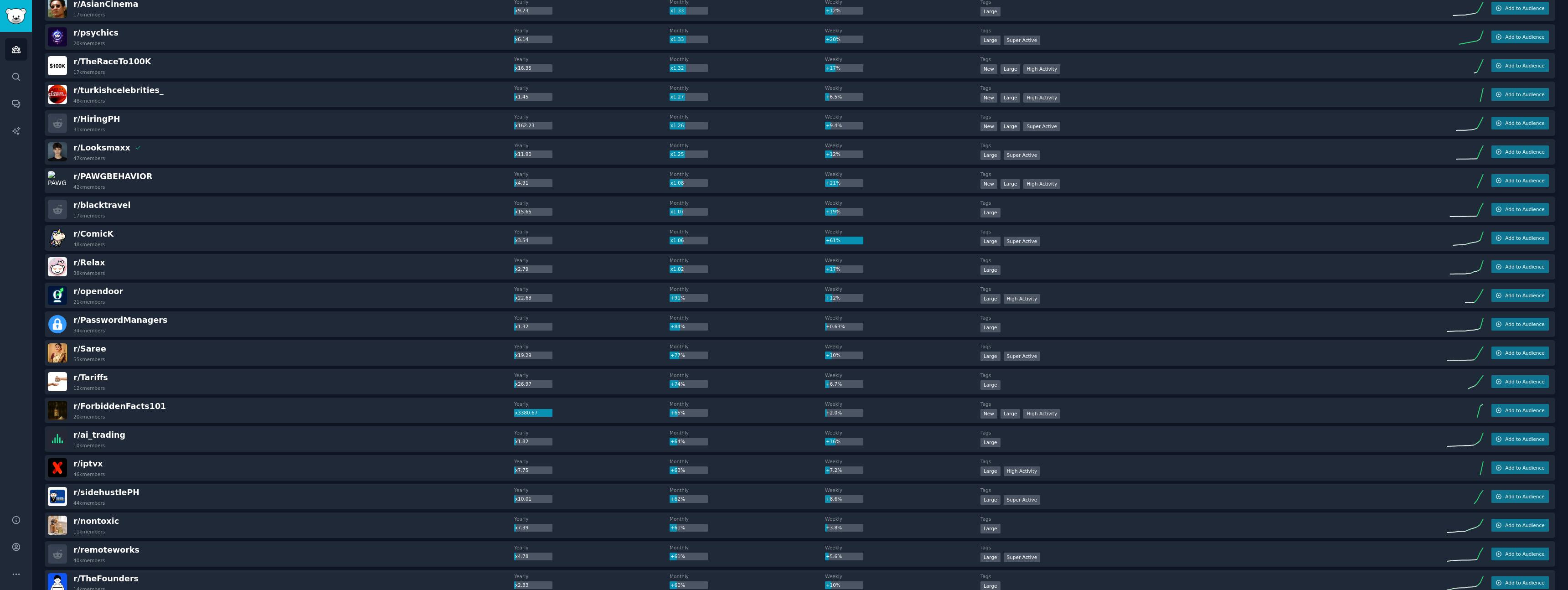
click at [81, 379] on span "r/ Tariffs" at bounding box center [91, 378] width 35 height 9
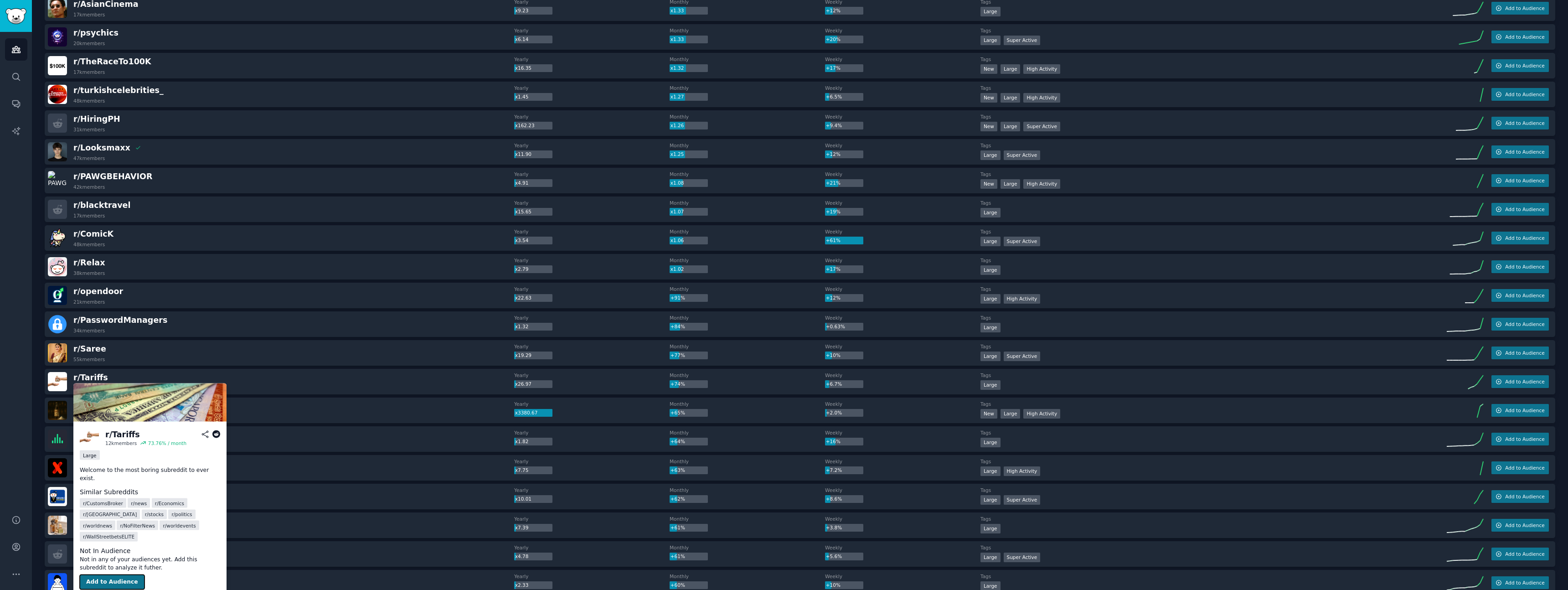
click at [110, 575] on button "Add to Audience" at bounding box center [112, 582] width 65 height 15
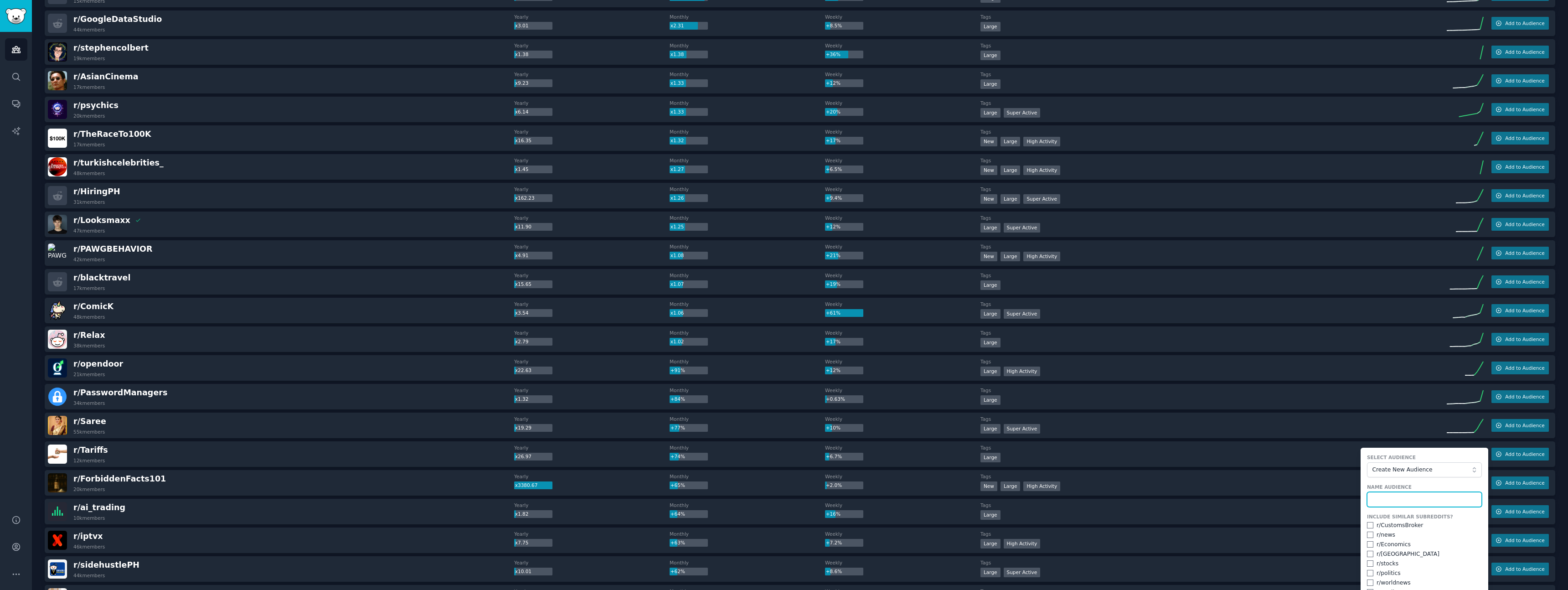
scroll to position [0, 0]
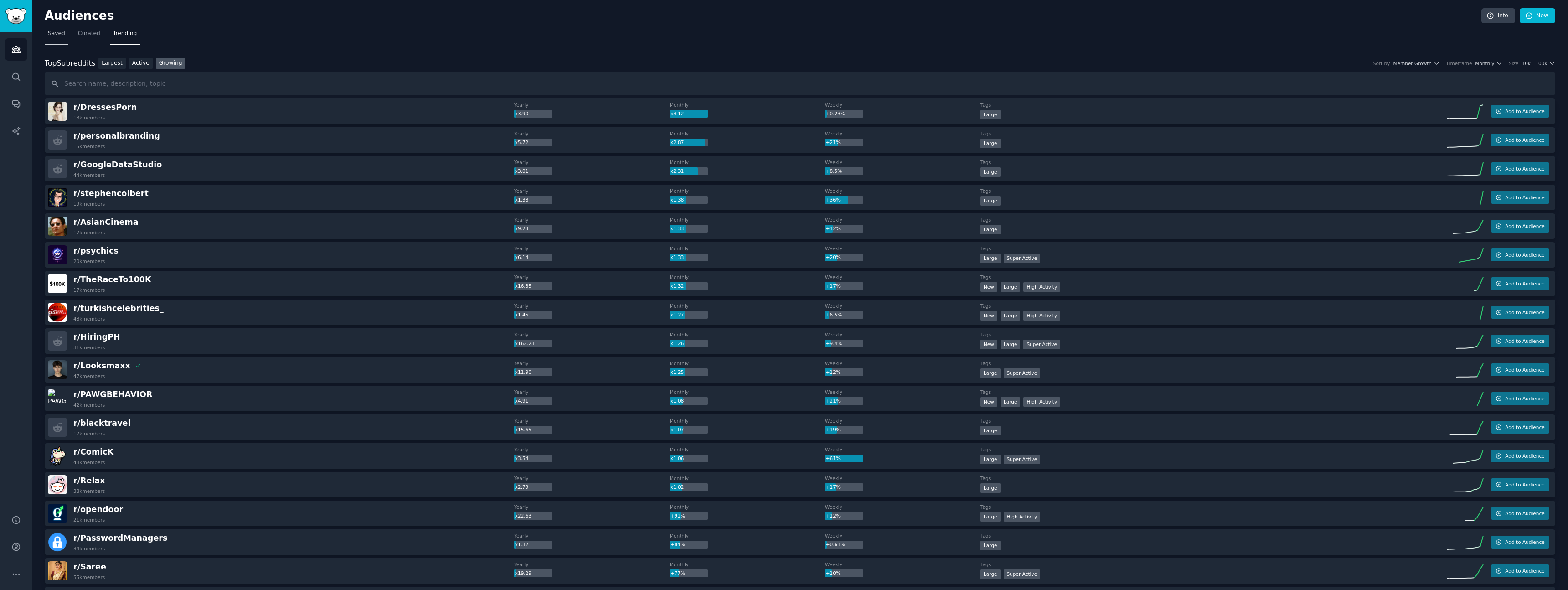
click at [60, 33] on span "Saved" at bounding box center [57, 33] width 17 height 8
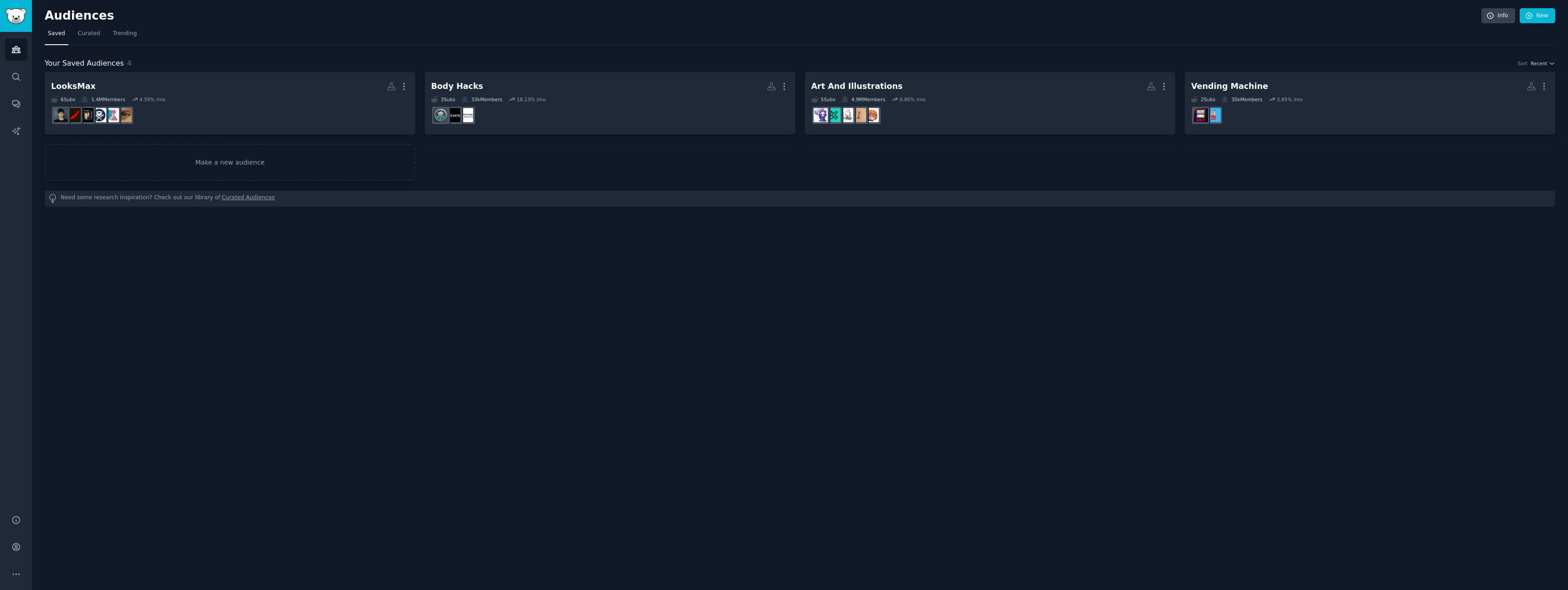
drag, startPoint x: 85, startPoint y: 33, endPoint x: 107, endPoint y: 33, distance: 22.0
click at [85, 33] on span "Curated" at bounding box center [89, 33] width 23 height 8
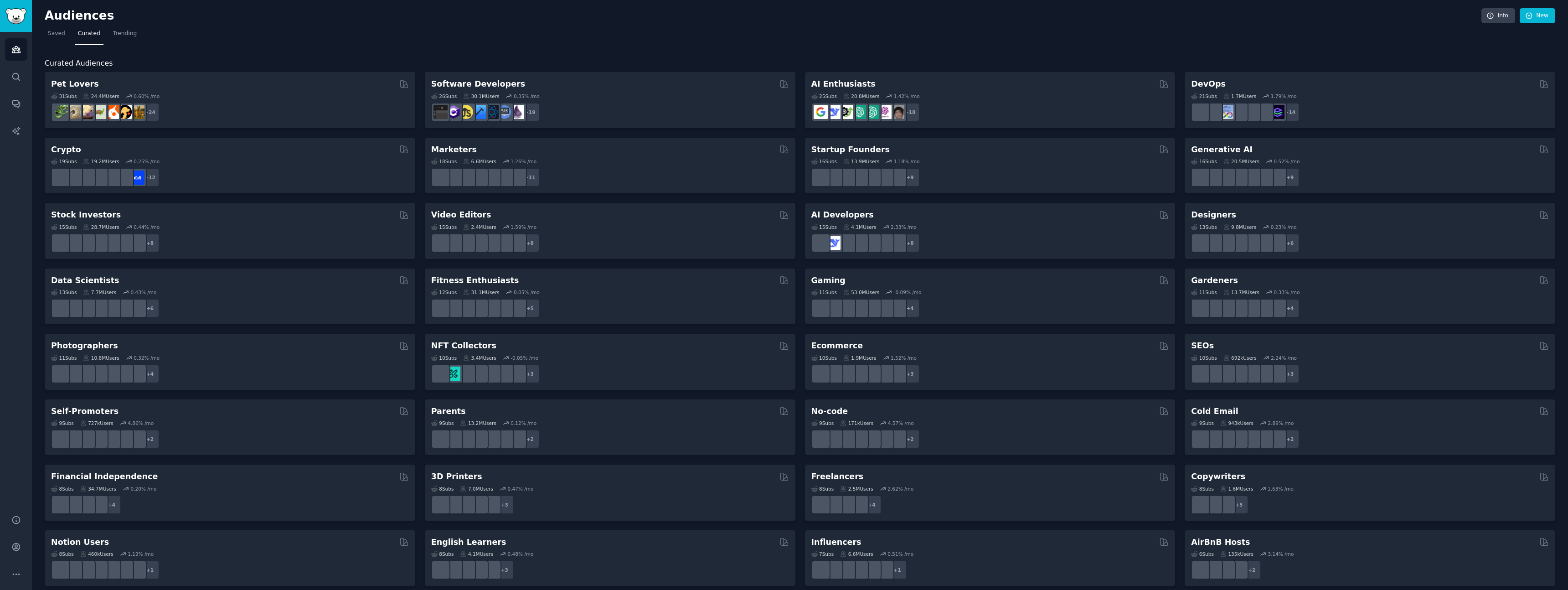
scroll to position [139, 0]
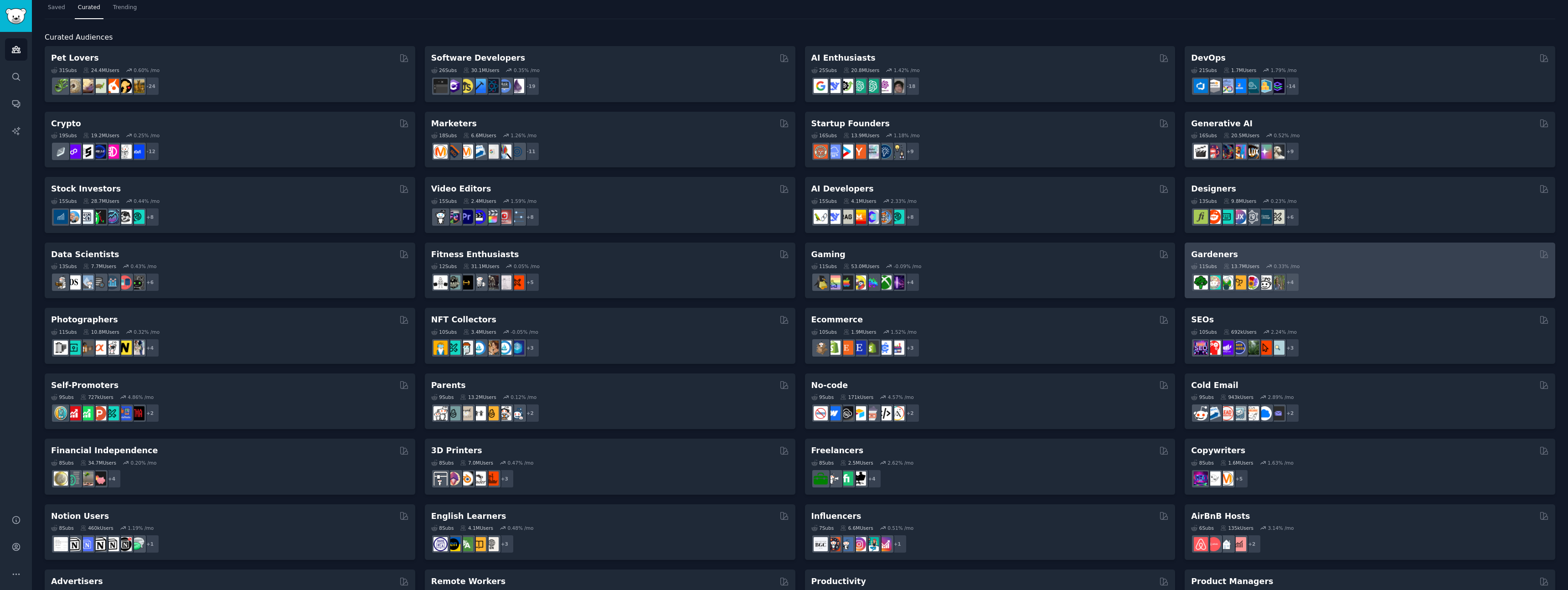
click at [1353, 267] on div "11 Sub s 13.7M Users 0.33 % /mo" at bounding box center [1370, 266] width 358 height 6
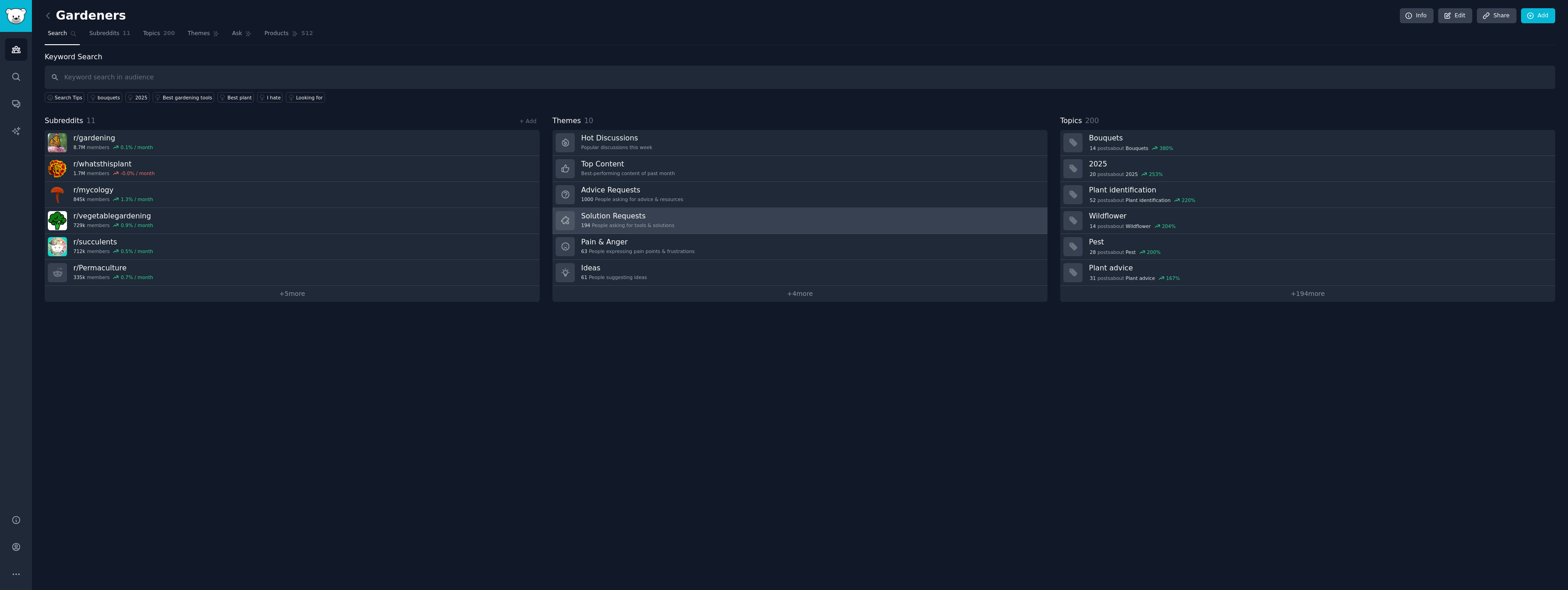
click at [677, 222] on link "Solution Requests 194 People asking for tools & solutions" at bounding box center [800, 220] width 495 height 26
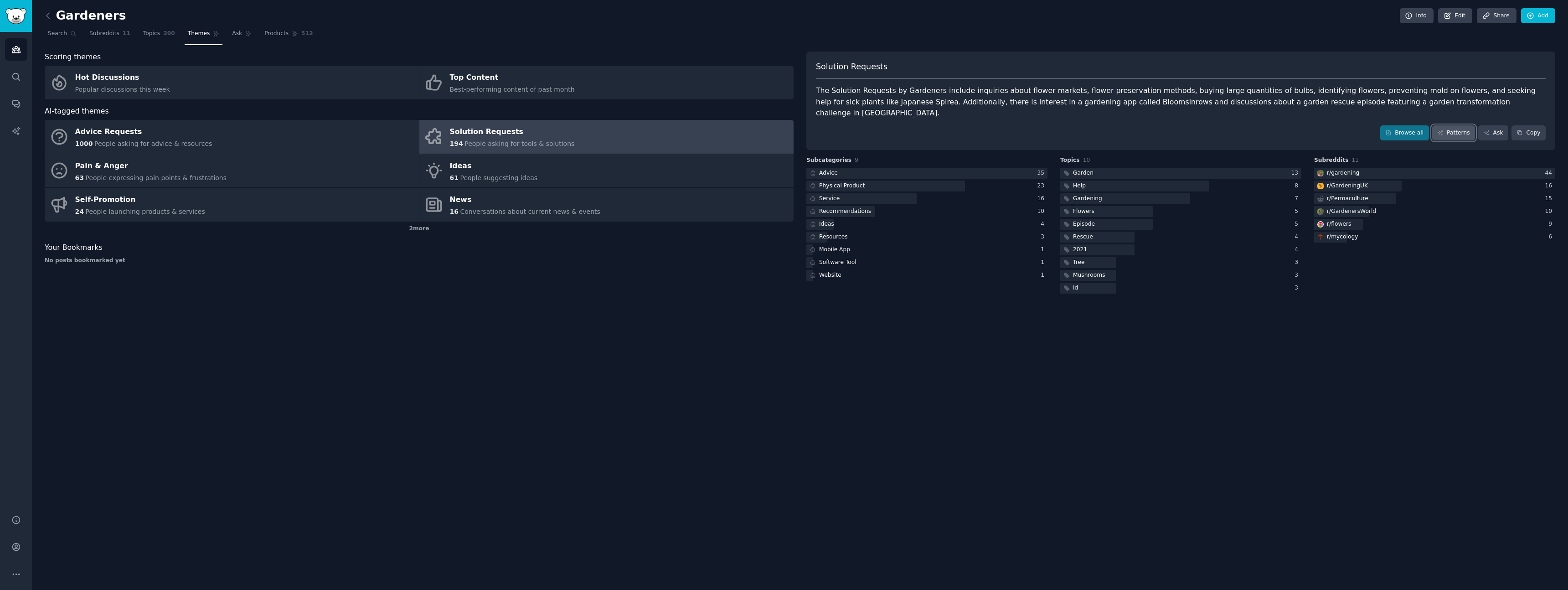
click at [1459, 125] on link "Patterns" at bounding box center [1454, 133] width 43 height 15
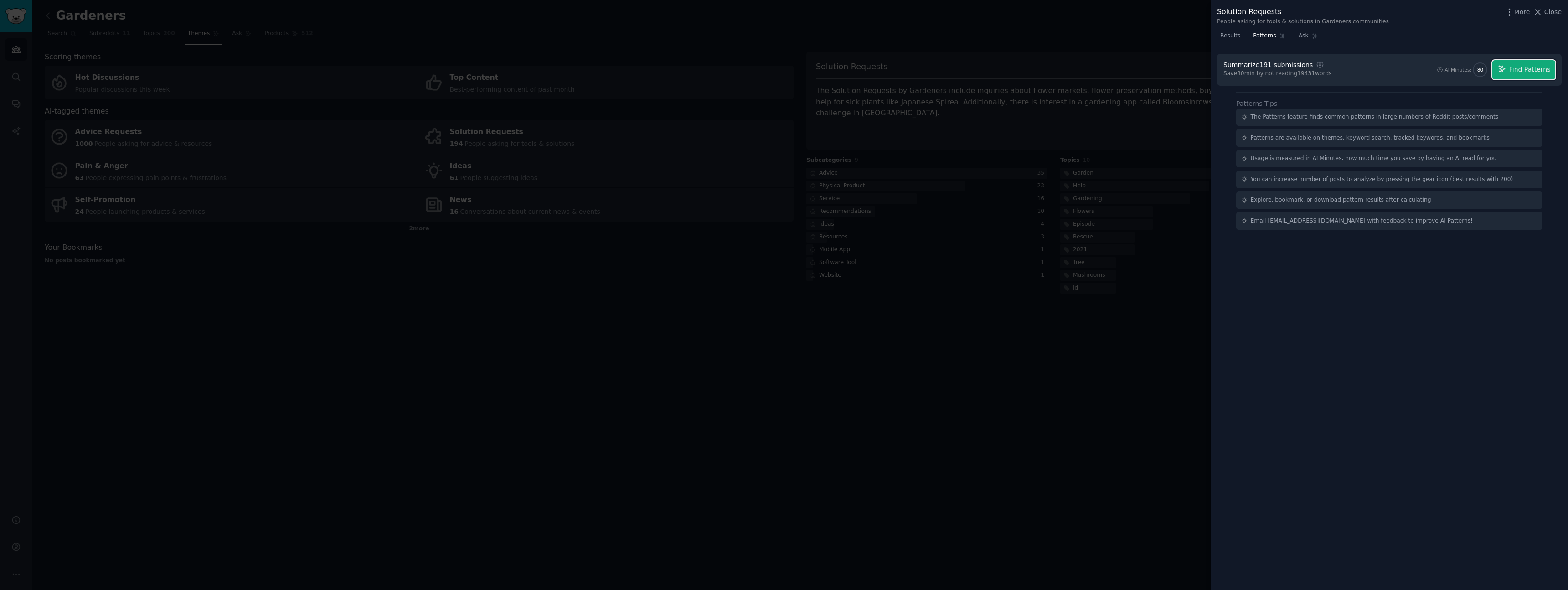
click at [1546, 68] on span "Find Patterns" at bounding box center [1530, 69] width 41 height 10
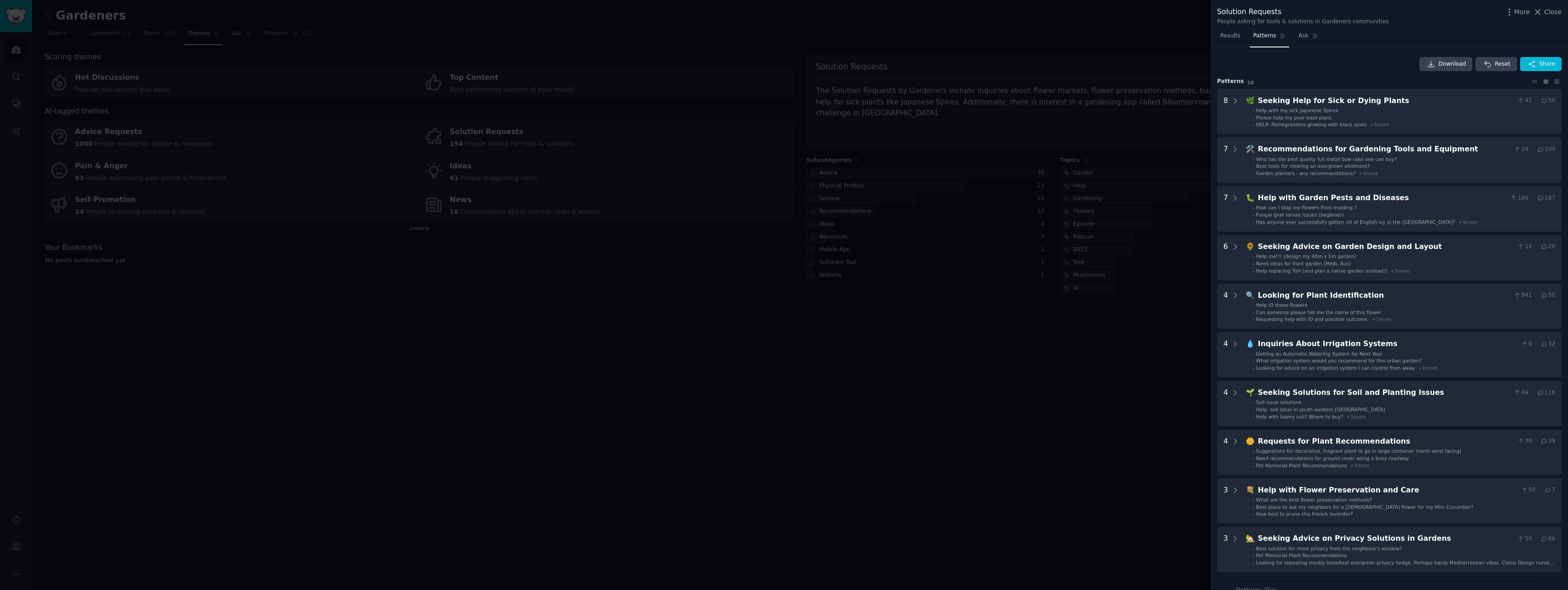
drag, startPoint x: 1023, startPoint y: 335, endPoint x: 1042, endPoint y: 330, distance: 19.6
click at [1023, 335] on div at bounding box center [784, 295] width 1568 height 590
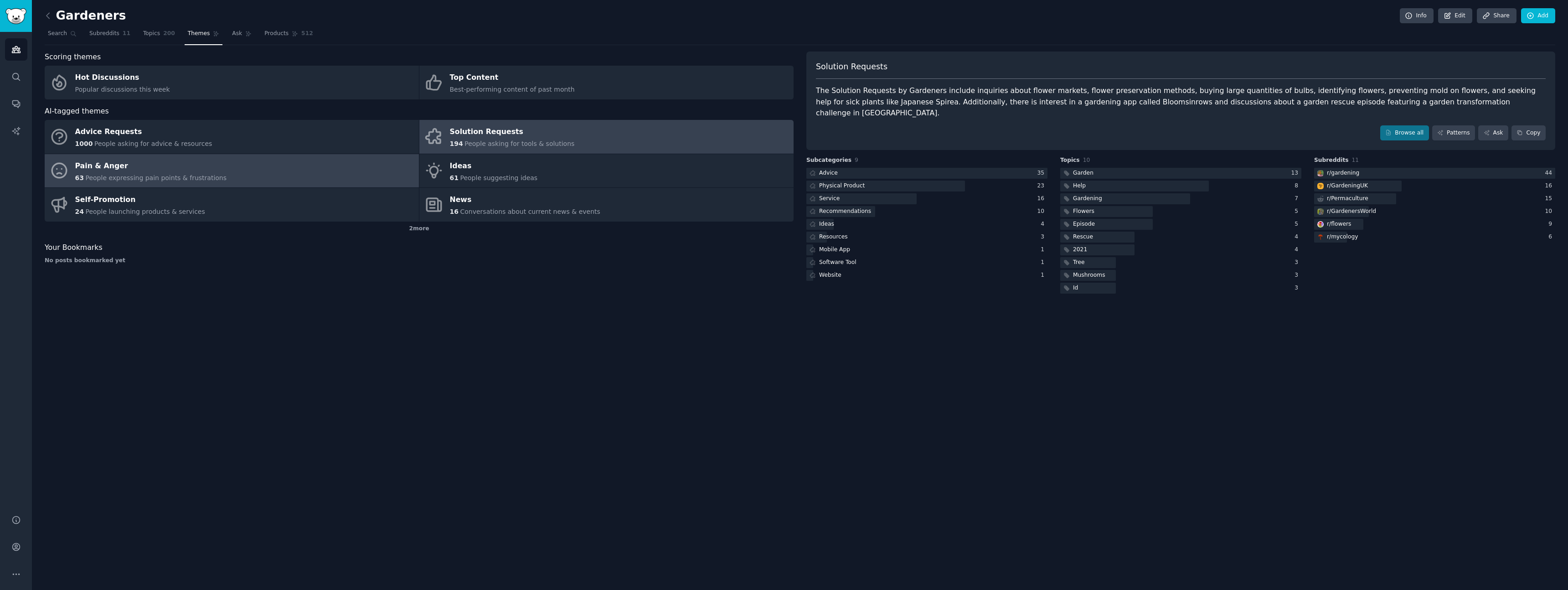
click at [180, 164] on div "Pain & Anger" at bounding box center [151, 166] width 152 height 15
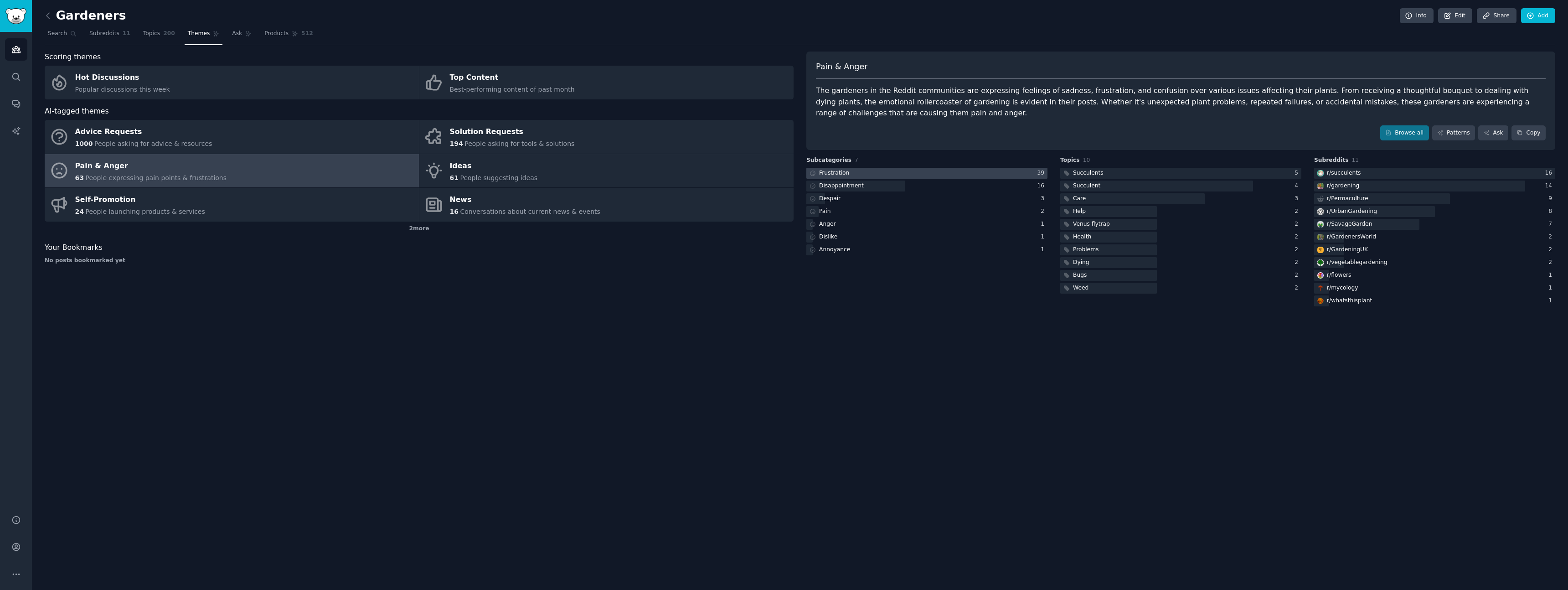
click at [920, 172] on div at bounding box center [927, 174] width 241 height 12
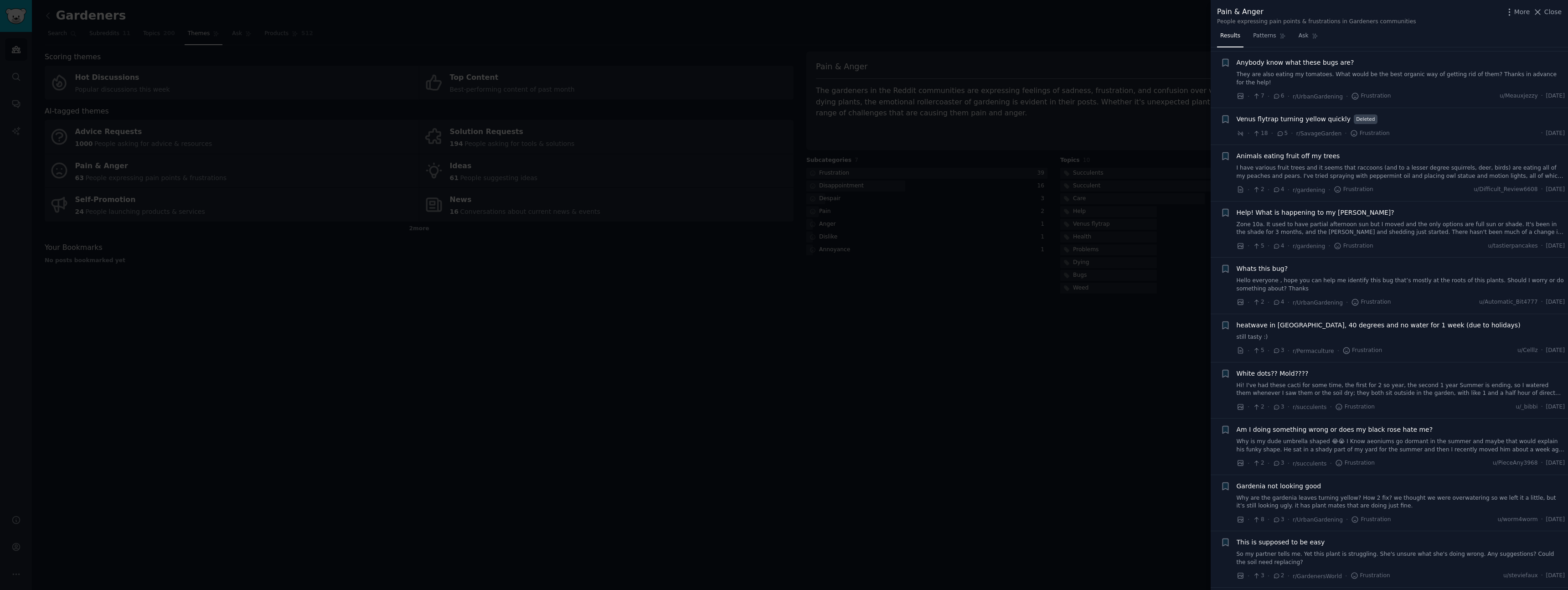
scroll to position [990, 0]
click at [1030, 114] on div at bounding box center [784, 295] width 1568 height 590
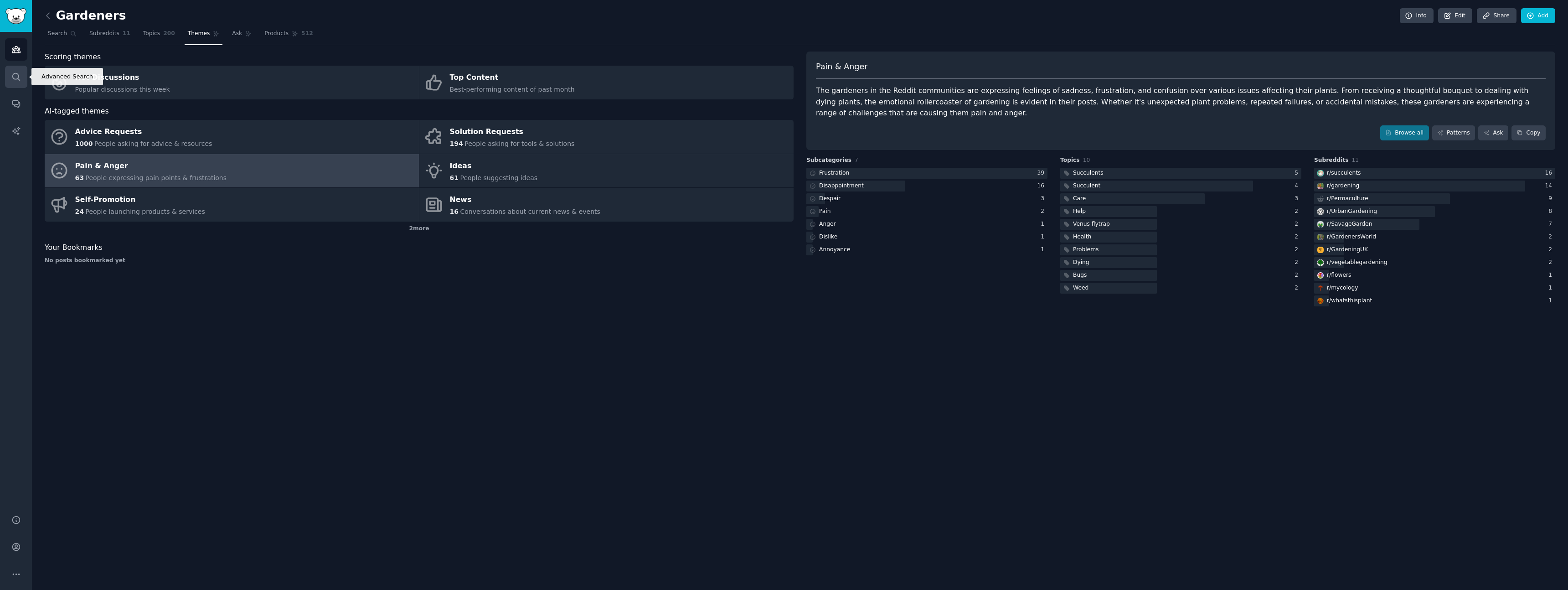
click at [19, 74] on icon "Sidebar" at bounding box center [16, 77] width 10 height 10
